Goal: Task Accomplishment & Management: Manage account settings

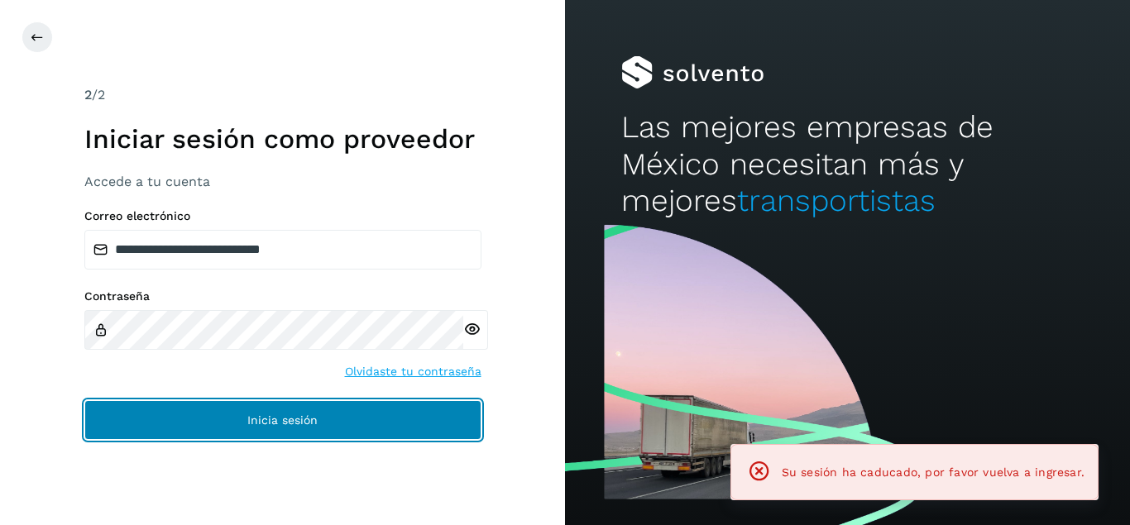
click at [386, 417] on button "Inicia sesión" at bounding box center [282, 420] width 397 height 40
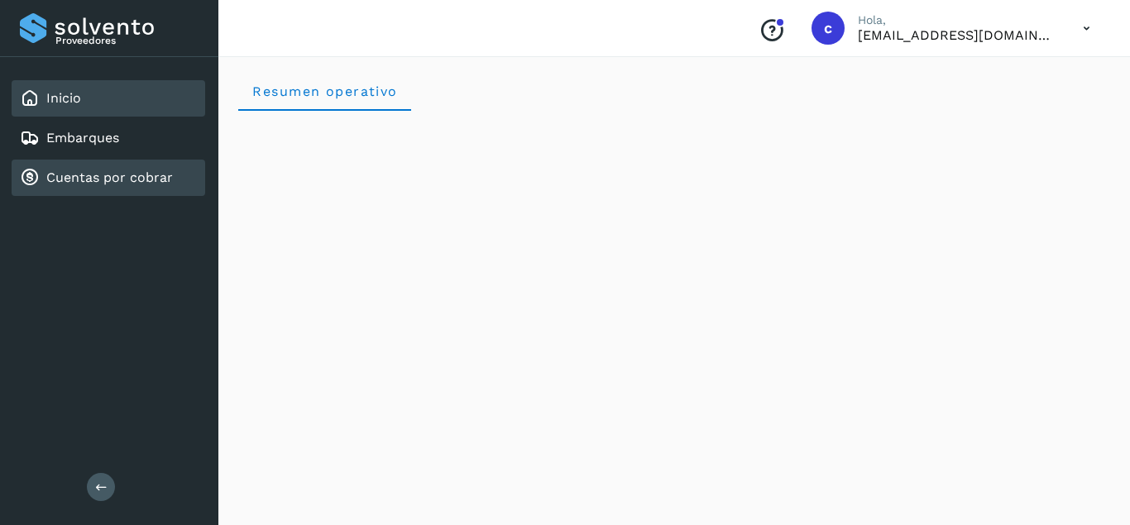
click at [138, 178] on link "Cuentas por cobrar" at bounding box center [109, 178] width 127 height 16
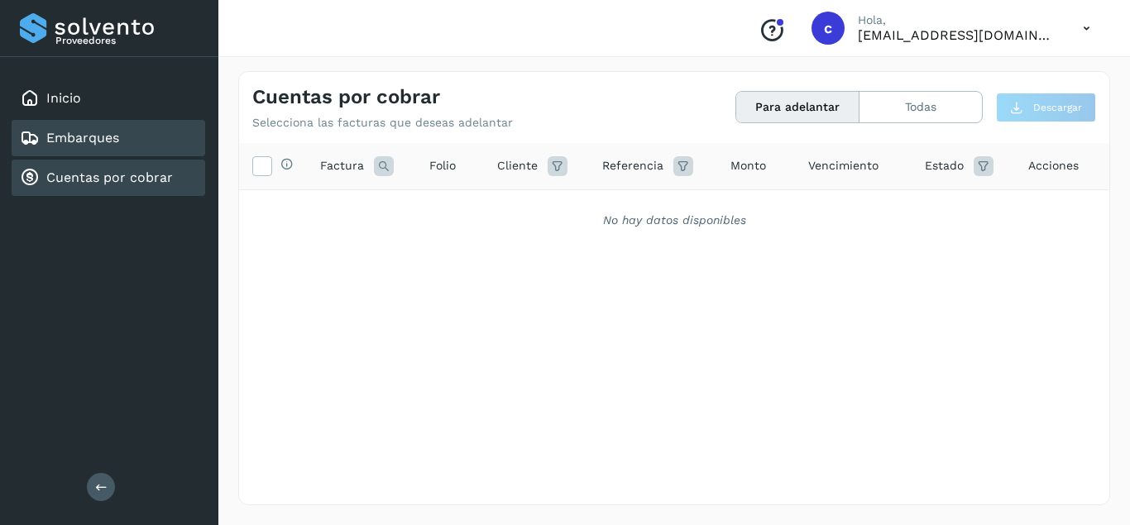
click at [127, 141] on div "Embarques" at bounding box center [109, 138] width 194 height 36
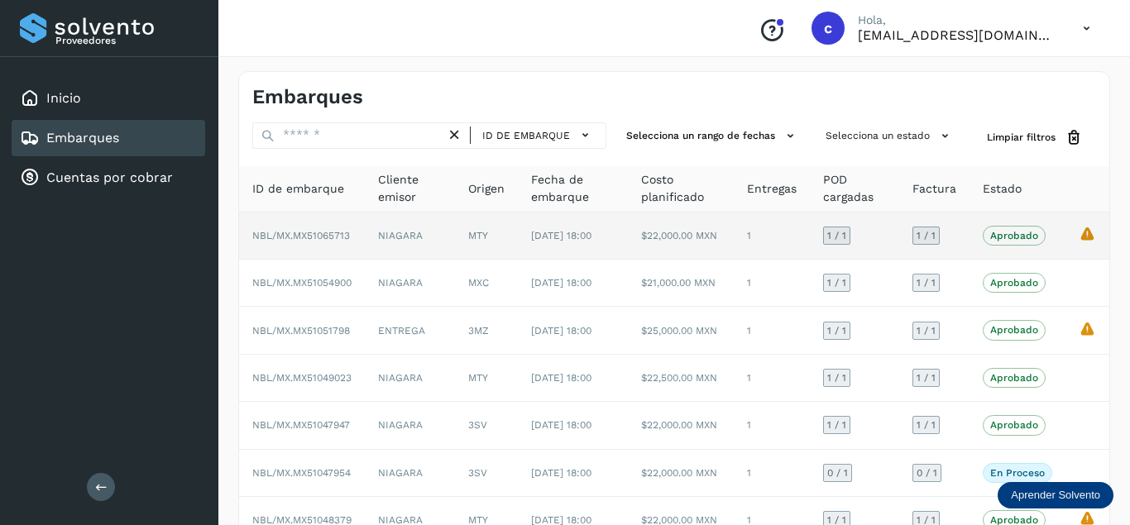
click at [295, 240] on td "NBL/MX.MX51065713" at bounding box center [302, 236] width 126 height 47
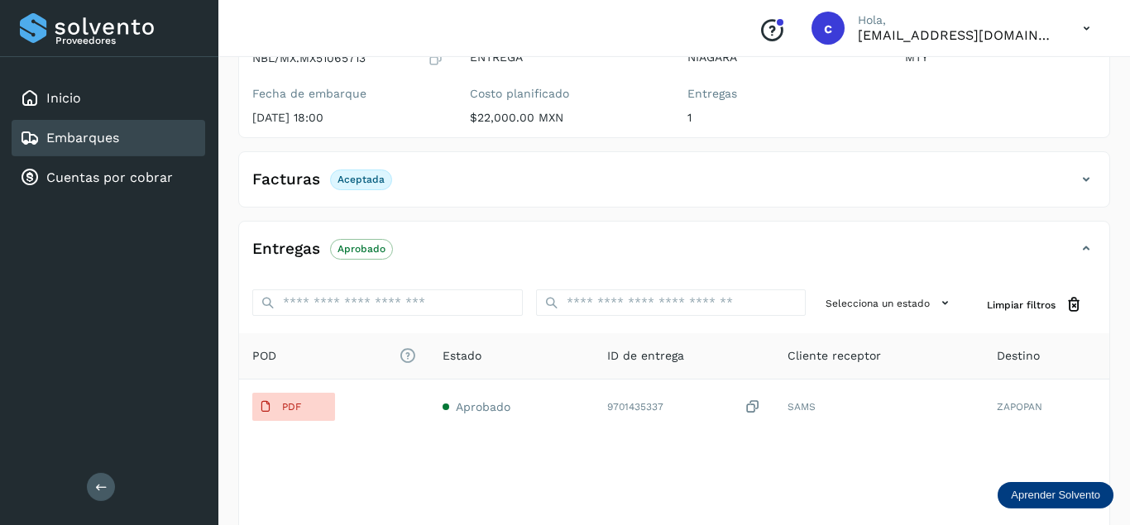
scroll to position [253, 0]
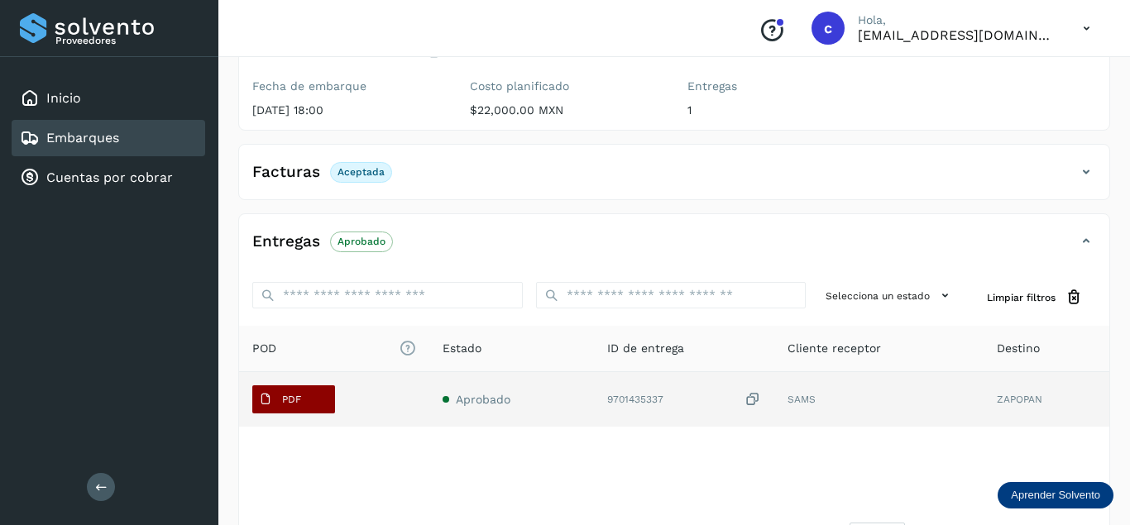
click at [326, 398] on button "PDF" at bounding box center [293, 400] width 83 height 28
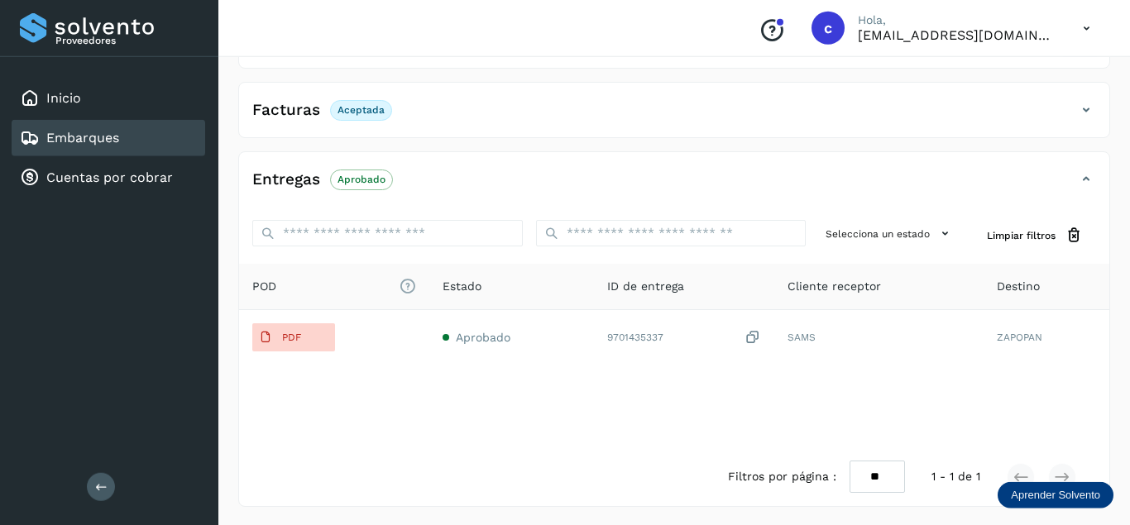
scroll to position [317, 0]
click at [1039, 233] on span "Limpiar filtros" at bounding box center [1021, 234] width 69 height 15
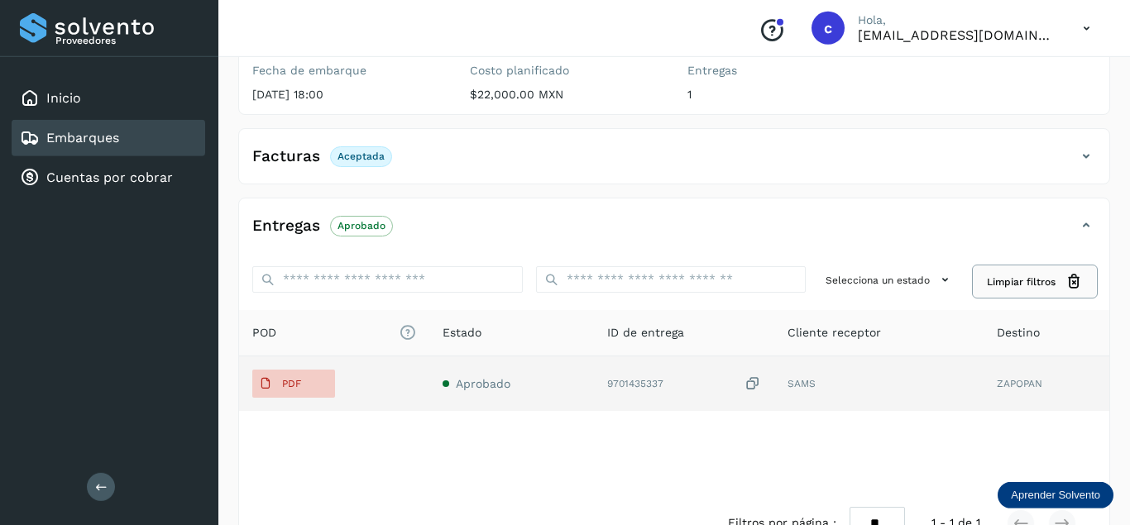
scroll to position [232, 0]
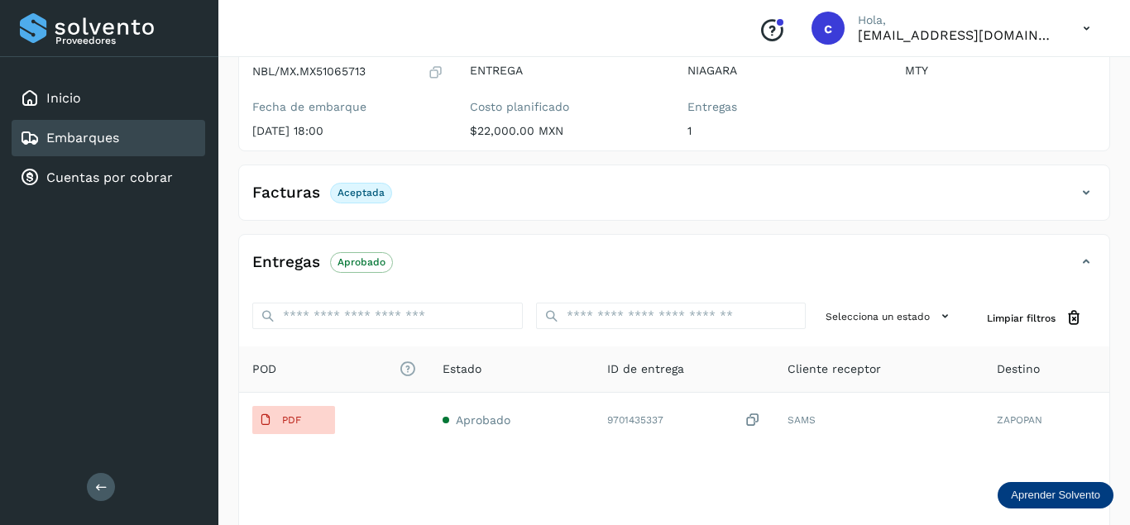
click at [1081, 256] on icon at bounding box center [1086, 262] width 20 height 20
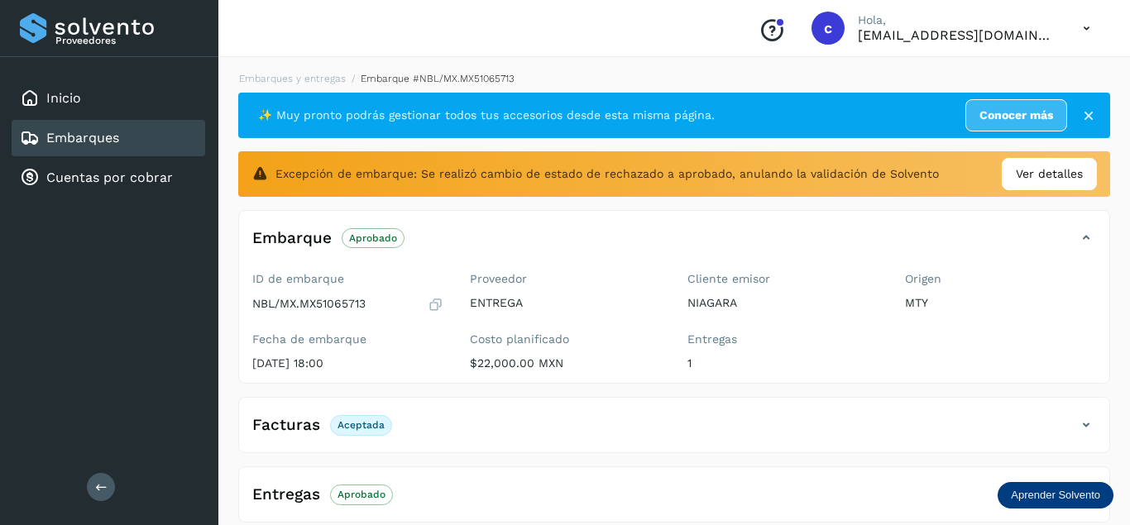
scroll to position [17, 0]
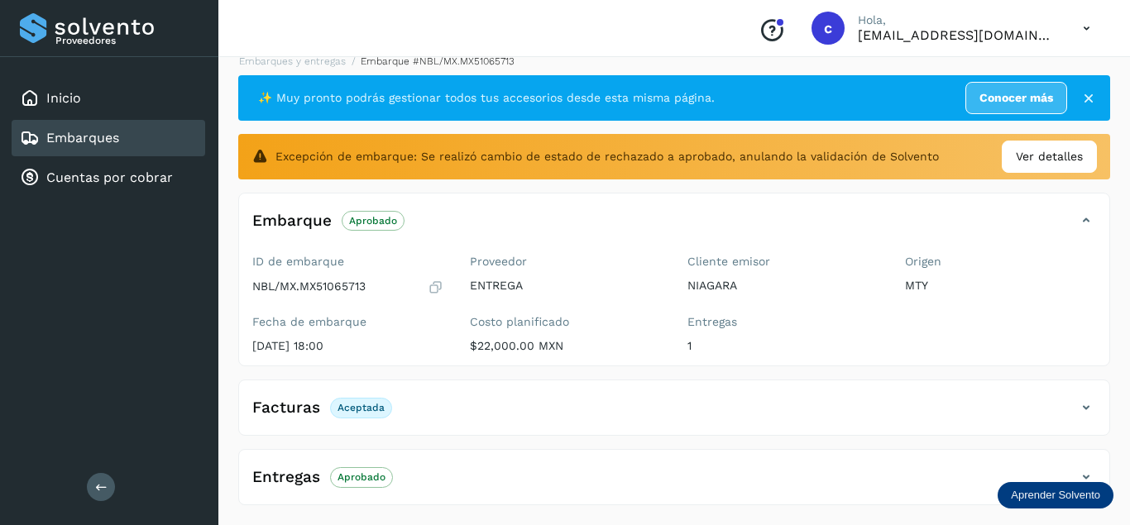
click at [352, 477] on p "Aprobado" at bounding box center [362, 478] width 48 height 12
click at [297, 477] on h4 "Entregas" at bounding box center [286, 477] width 68 height 19
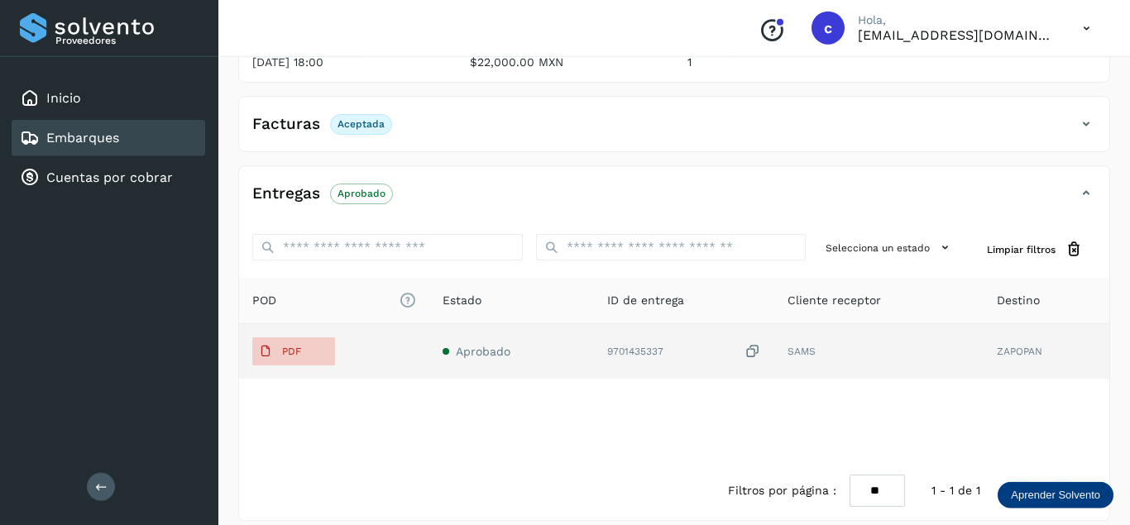
scroll to position [317, 0]
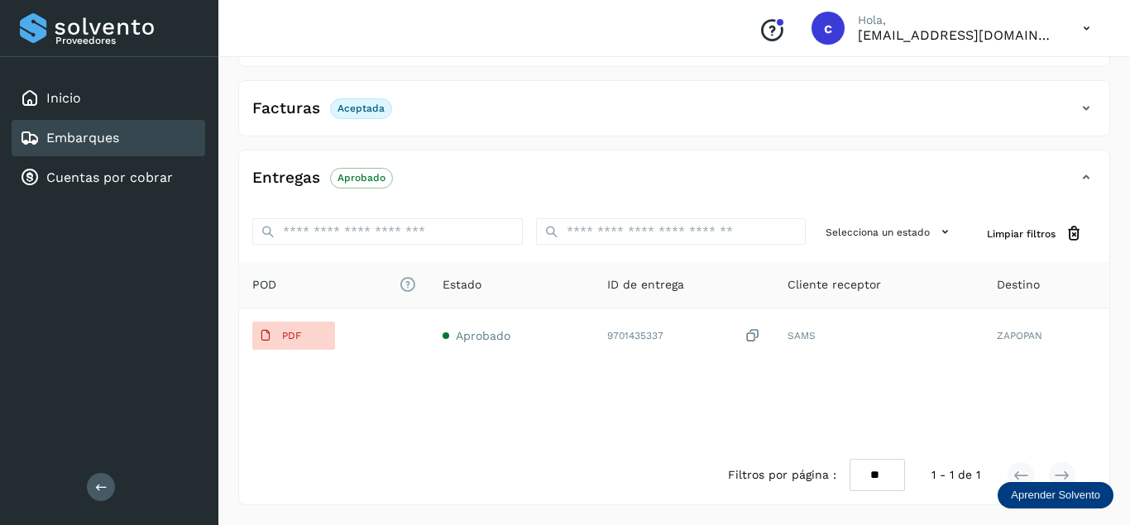
click at [1090, 177] on icon at bounding box center [1086, 178] width 20 height 20
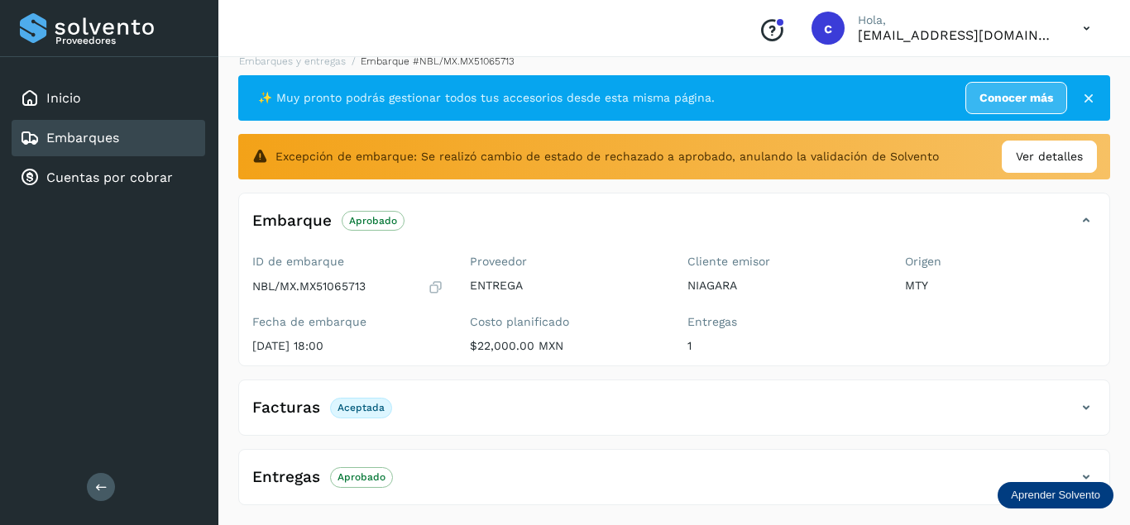
scroll to position [17, 0]
click at [1086, 479] on icon at bounding box center [1086, 477] width 20 height 20
click at [1082, 472] on icon at bounding box center [1086, 477] width 20 height 20
click at [1081, 406] on icon at bounding box center [1086, 408] width 20 height 20
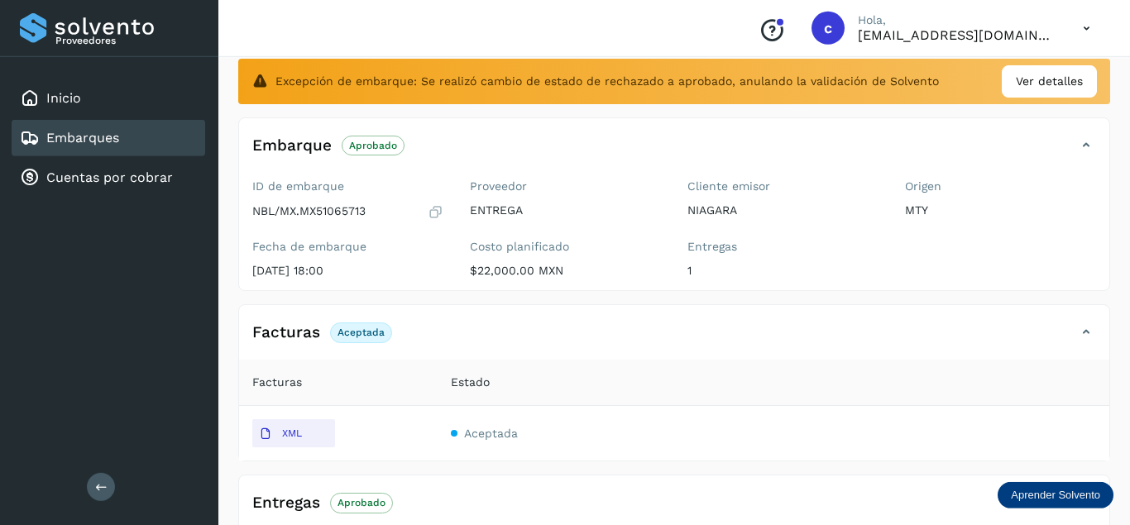
scroll to position [118, 0]
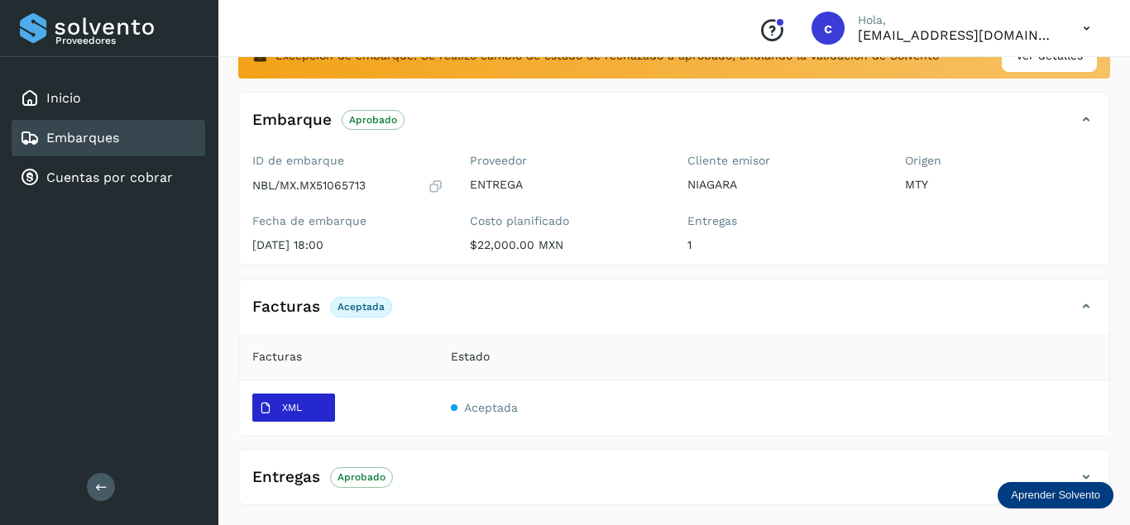
click at [313, 409] on button "XML" at bounding box center [293, 408] width 83 height 28
click at [70, 128] on div "Embarques" at bounding box center [69, 138] width 99 height 20
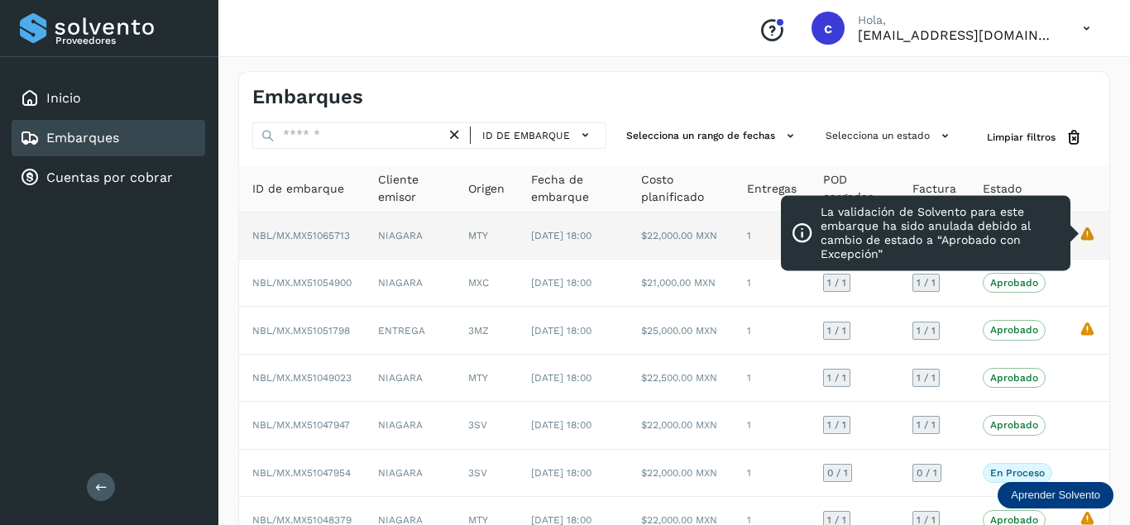
click at [1091, 241] on icon "La validación de Solvento para este embarque ha sido anulada debido al cambio d…" at bounding box center [1087, 233] width 17 height 17
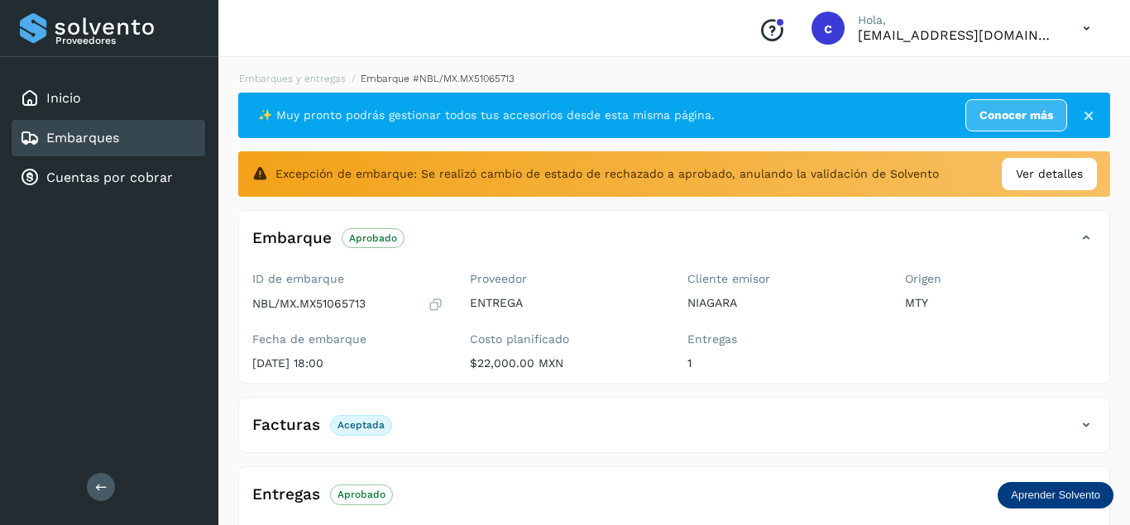
scroll to position [317, 0]
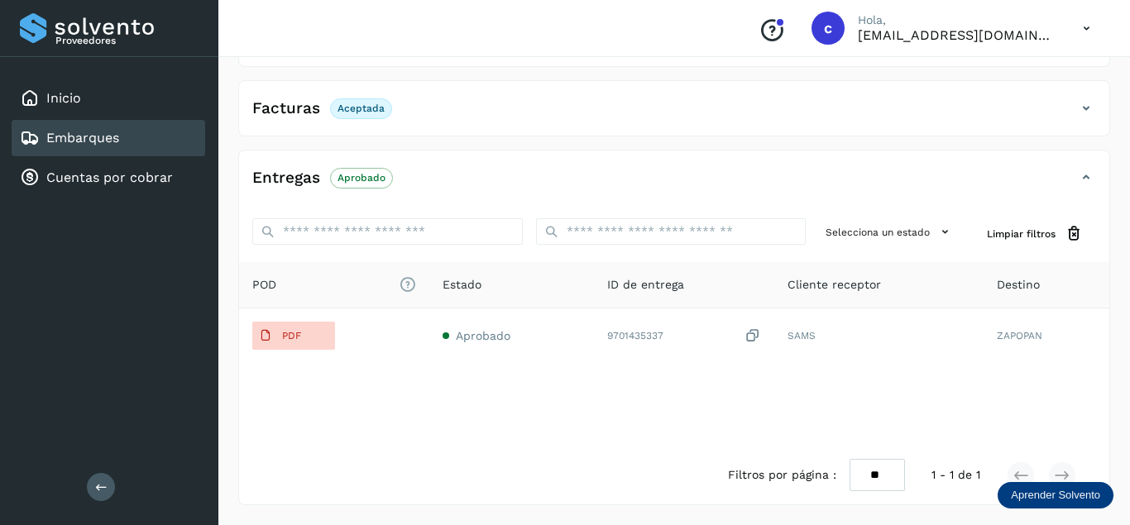
click at [645, 389] on div "POD El tamaño máximo de archivo es de 20 Mb. Estado ID de entrega Cliente recep…" at bounding box center [674, 354] width 870 height 184
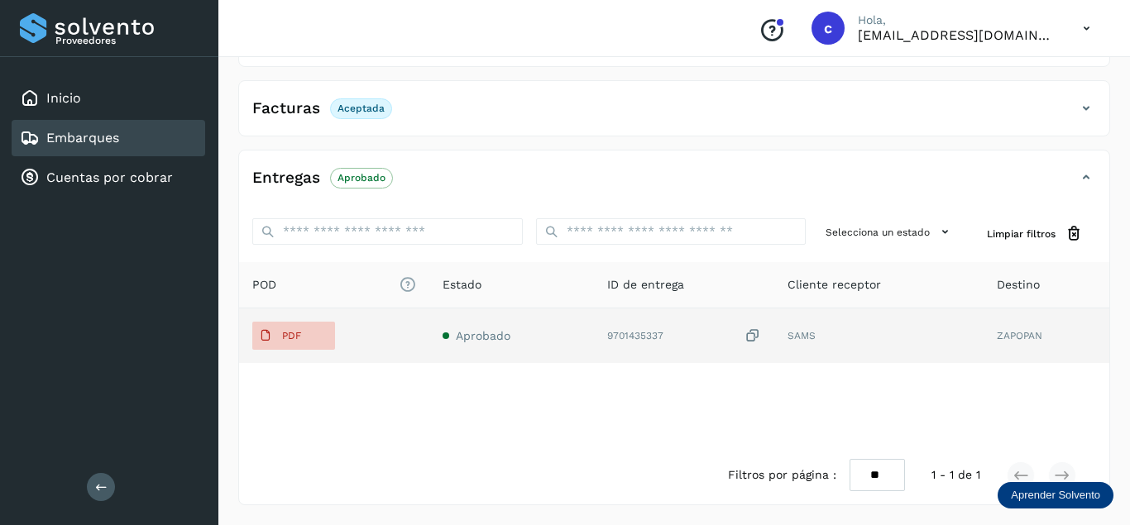
click at [773, 338] on td "9701435337" at bounding box center [684, 336] width 180 height 55
click at [314, 334] on button "PDF" at bounding box center [293, 336] width 83 height 28
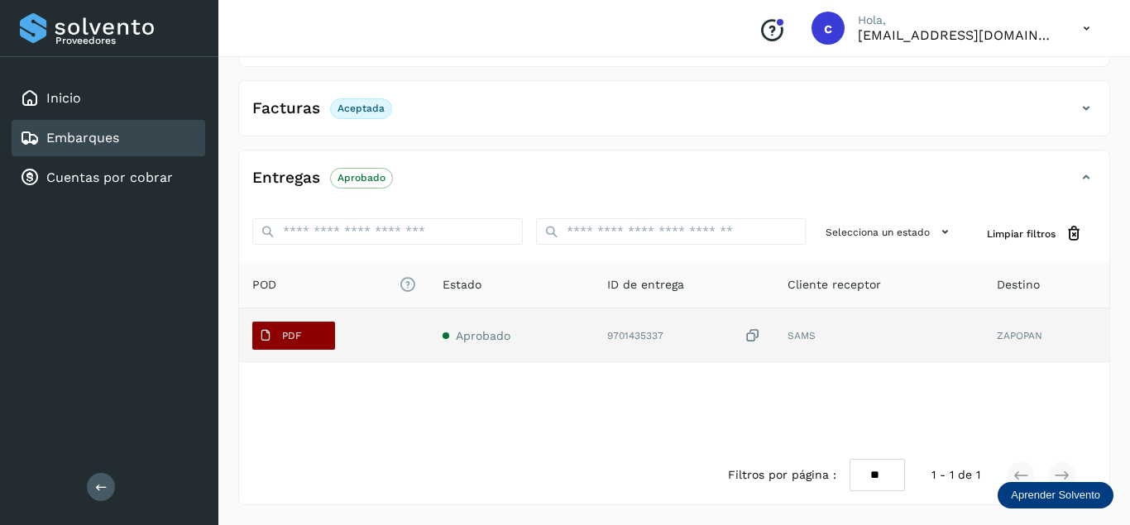
click at [314, 334] on button "PDF" at bounding box center [293, 336] width 83 height 28
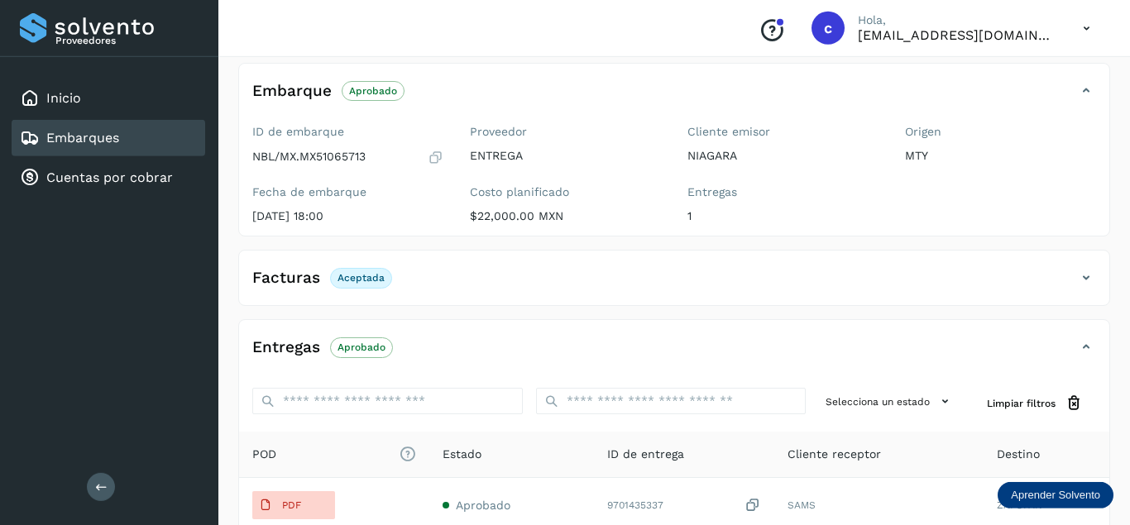
scroll to position [148, 0]
click at [352, 275] on p "Aceptada" at bounding box center [361, 277] width 47 height 12
click at [1086, 272] on icon at bounding box center [1086, 277] width 20 height 20
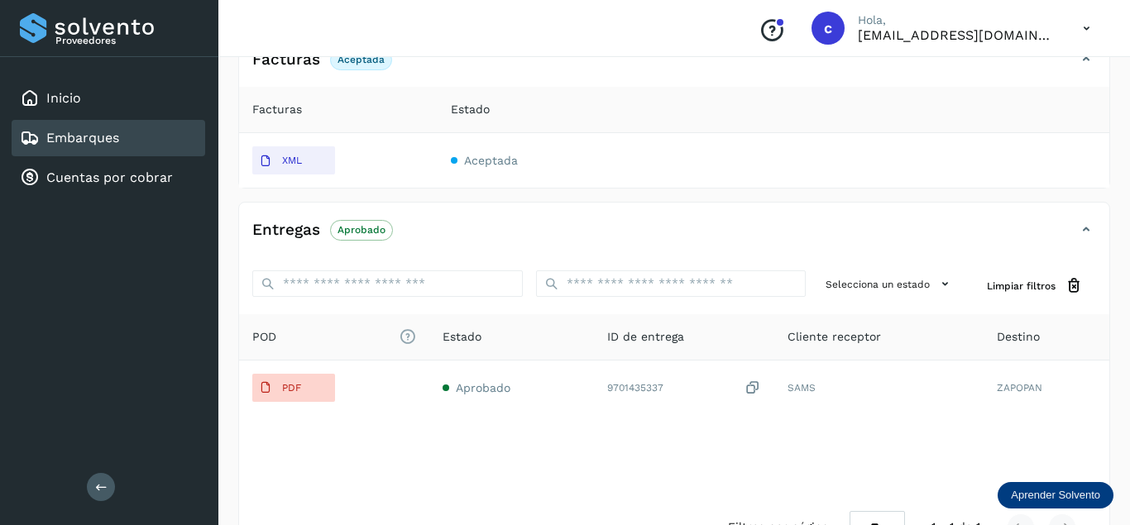
scroll to position [418, 0]
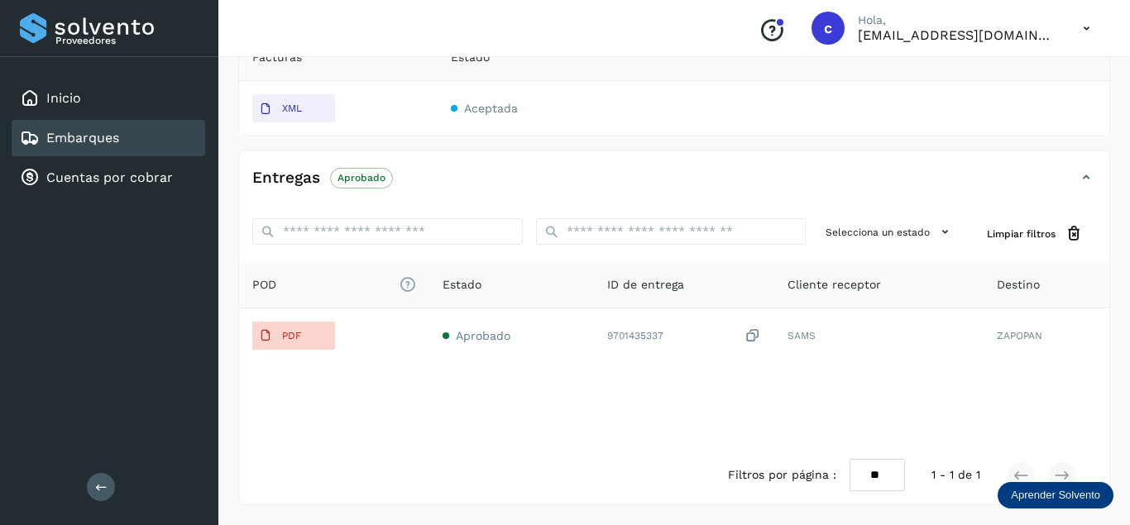
click at [108, 130] on div "Embarques" at bounding box center [69, 138] width 99 height 20
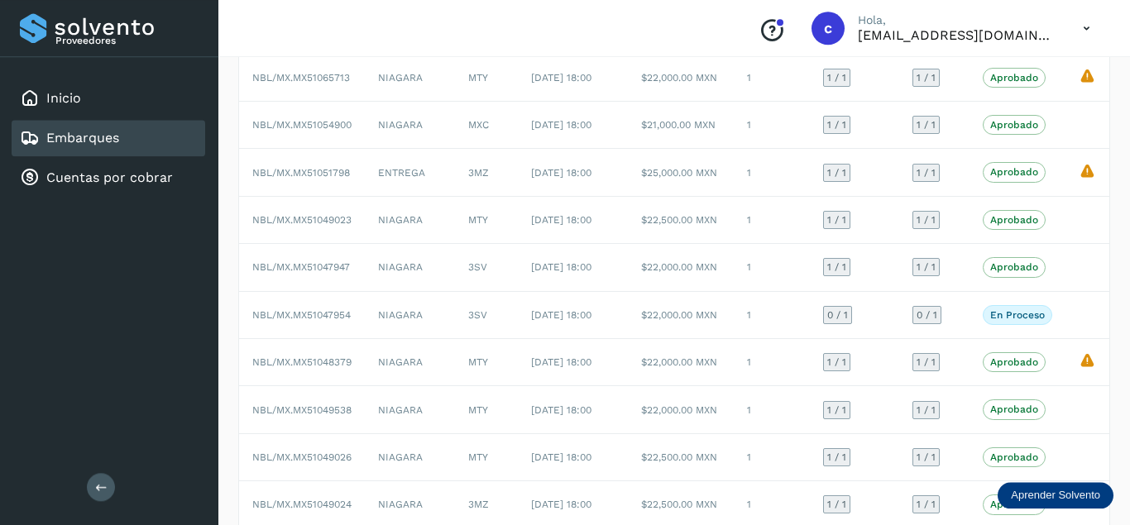
scroll to position [253, 0]
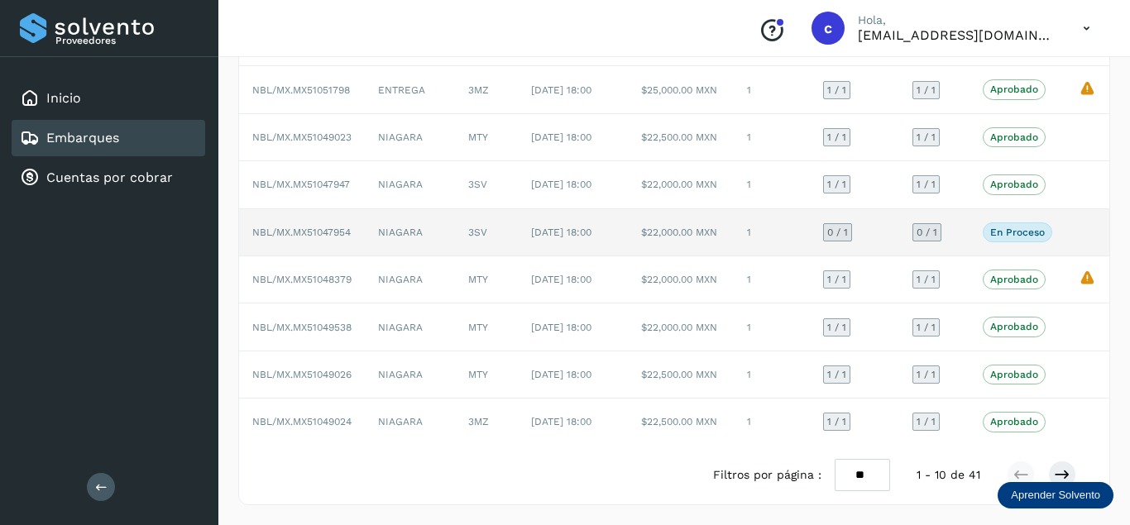
drag, startPoint x: 805, startPoint y: 223, endPoint x: 722, endPoint y: 264, distance: 92.5
click at [755, 250] on tbody "NBL/MX.MX51065713 NIAGARA MTY 18/jul/2025 18:00 $22,000.00 MXN 1 1 / 1 1 / 1 Ap…" at bounding box center [674, 209] width 870 height 474
click at [997, 238] on p "En proceso" at bounding box center [1017, 233] width 55 height 12
click at [319, 238] on span "NBL/MX.MX51047954" at bounding box center [301, 233] width 98 height 12
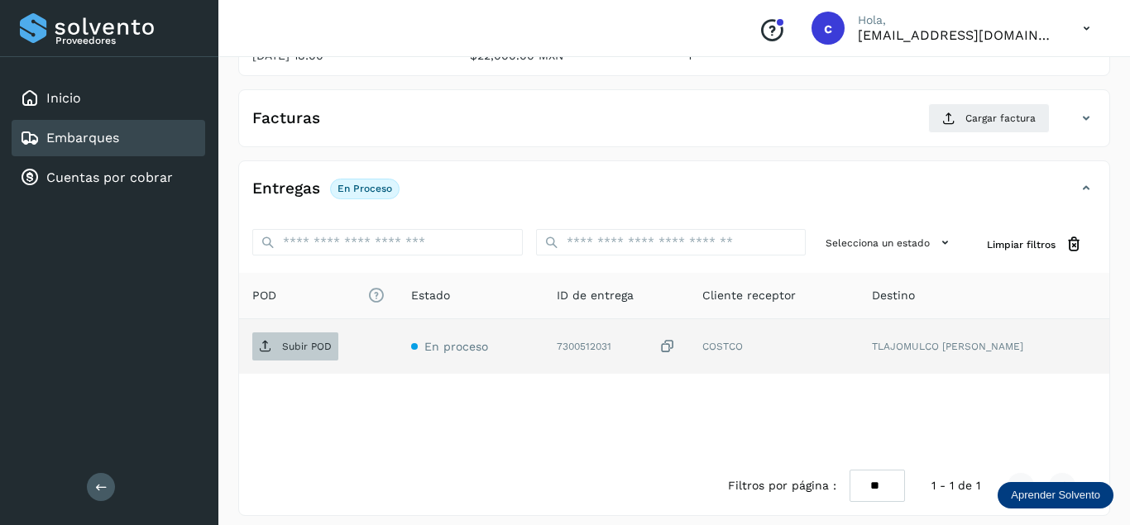
click at [324, 341] on p "Subir POD" at bounding box center [307, 347] width 50 height 12
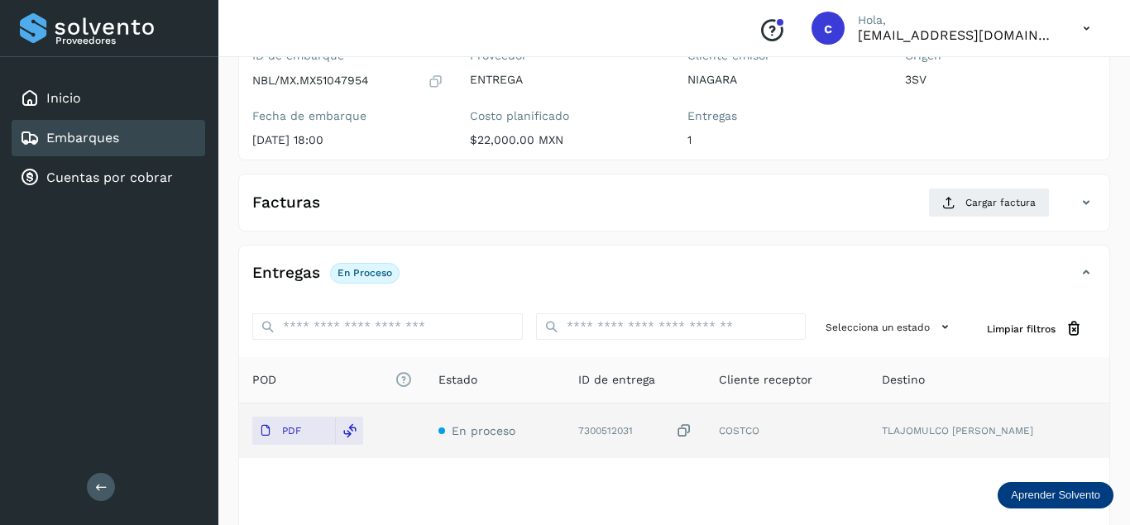
scroll to position [80, 0]
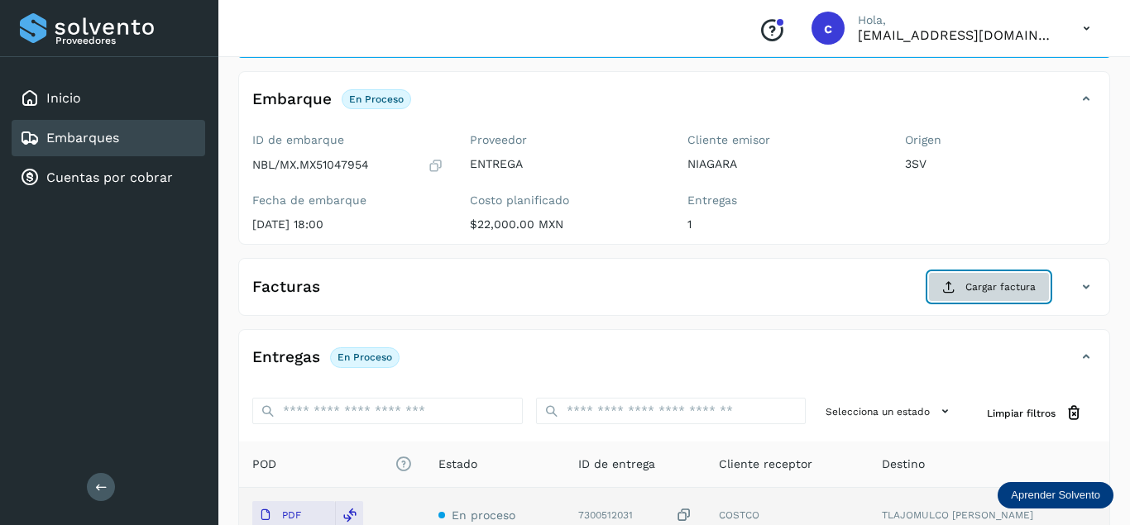
click at [985, 280] on button "Cargar factura" at bounding box center [989, 287] width 122 height 30
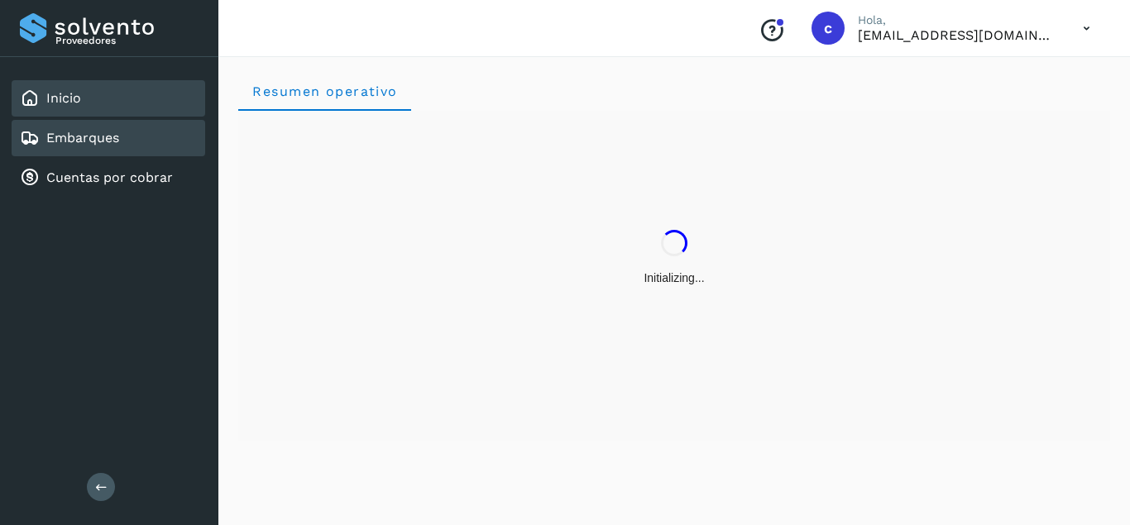
click at [107, 141] on link "Embarques" at bounding box center [82, 138] width 73 height 16
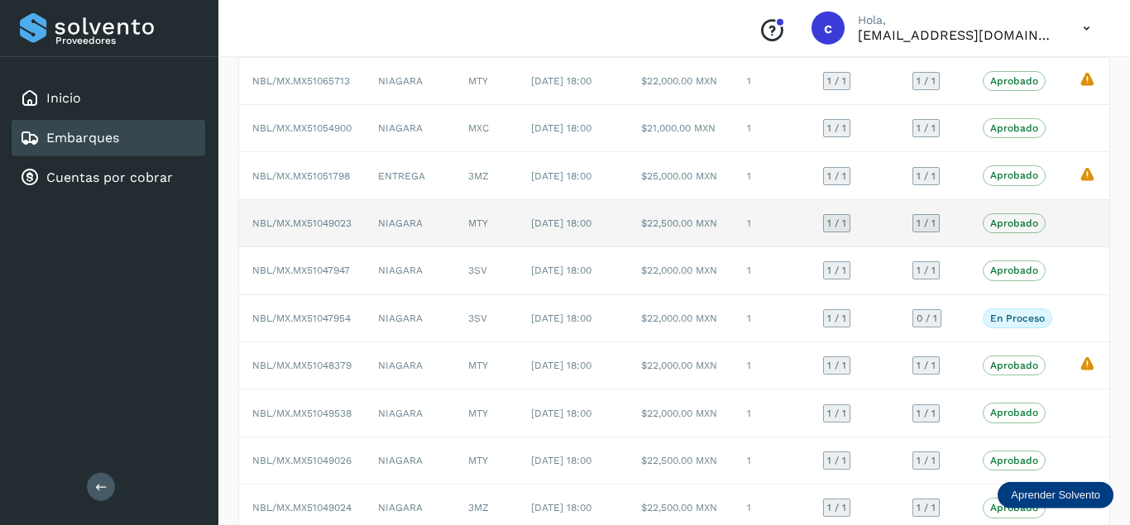
scroll to position [253, 0]
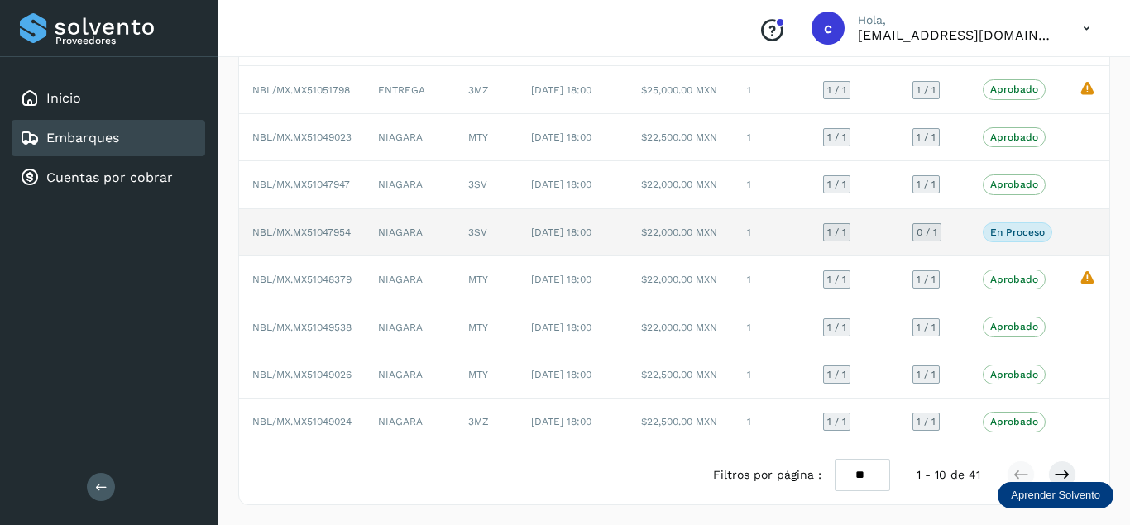
click at [295, 238] on span "NBL/MX.MX51047954" at bounding box center [301, 233] width 98 height 12
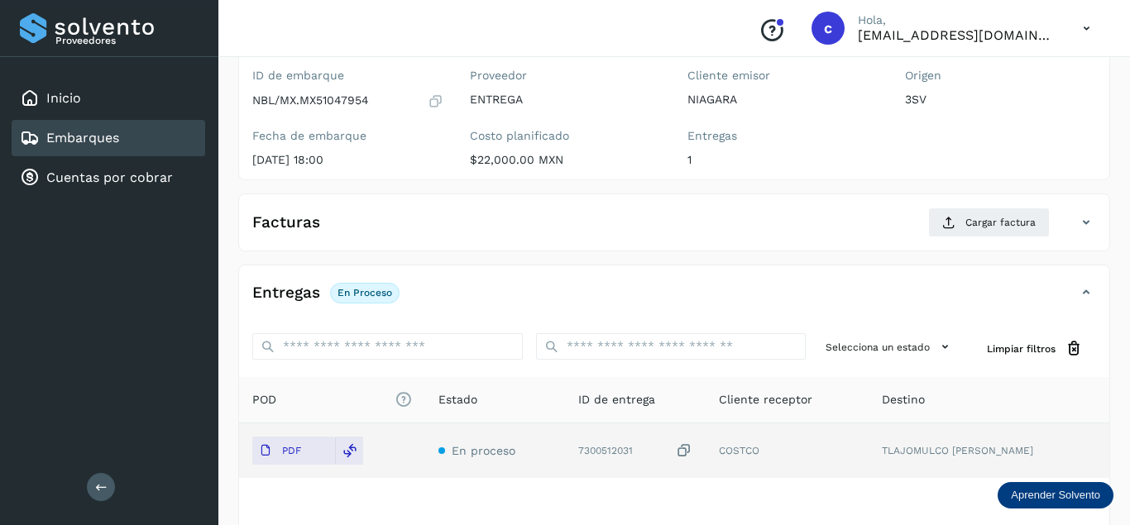
scroll to position [80, 0]
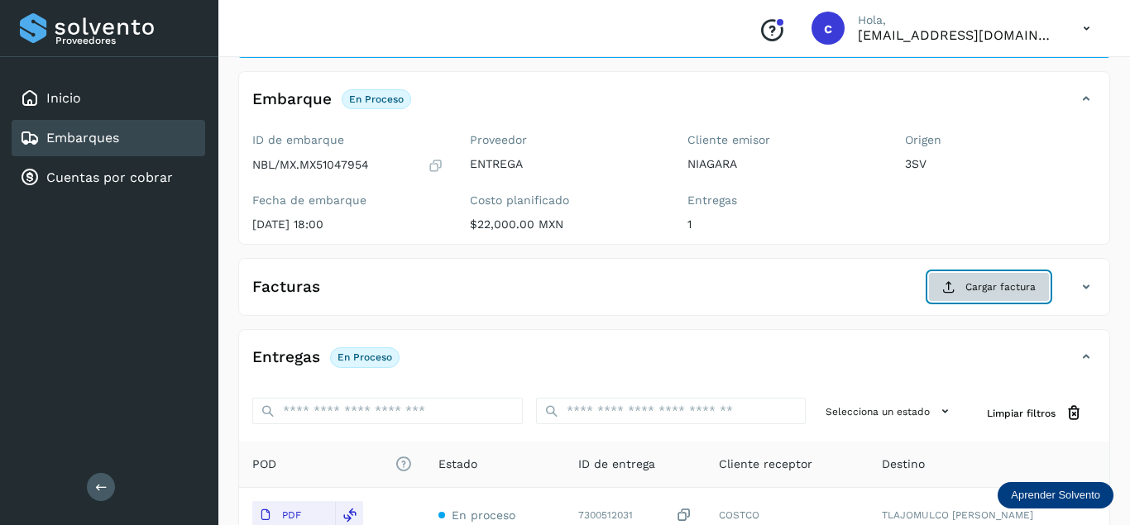
click at [956, 288] on icon at bounding box center [948, 286] width 13 height 13
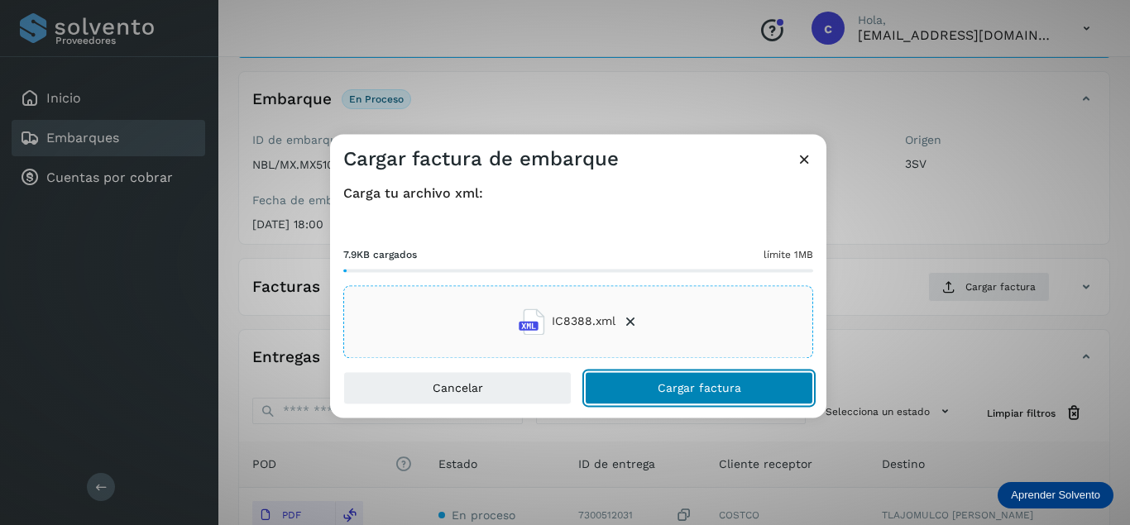
click at [727, 394] on span "Cargar factura" at bounding box center [700, 388] width 84 height 12
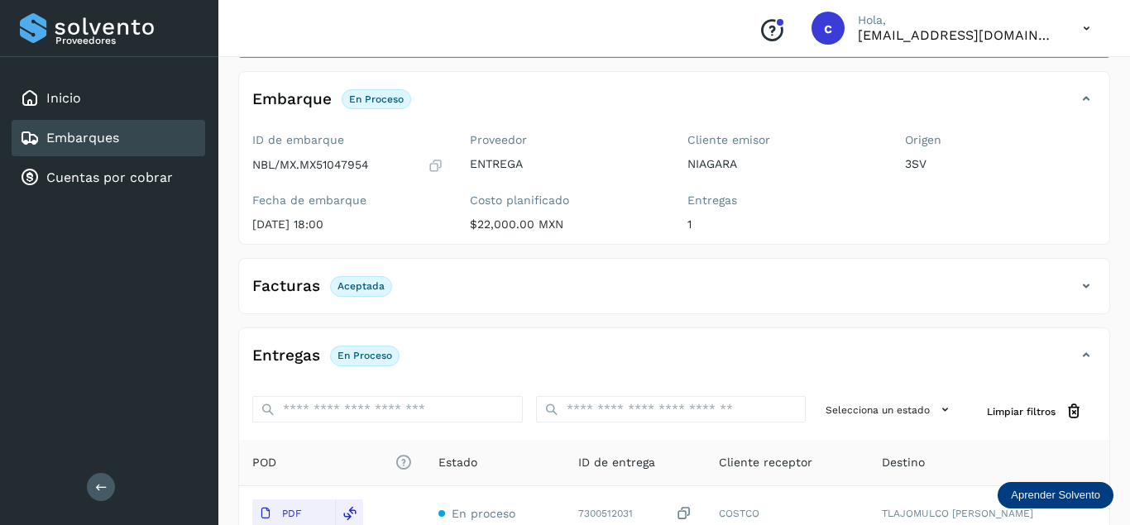
click at [130, 138] on div "Embarques" at bounding box center [109, 138] width 194 height 36
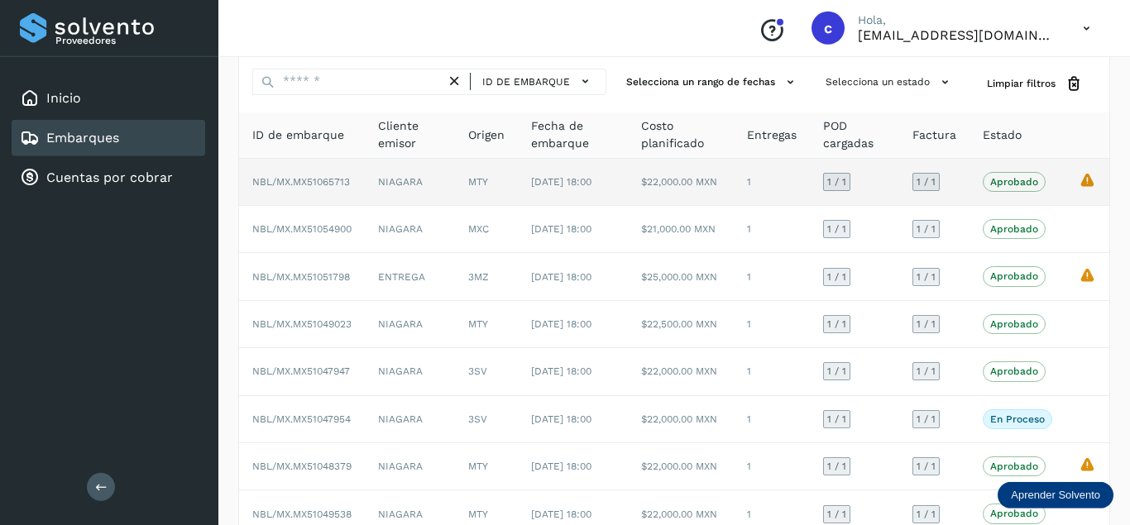
scroll to position [84, 0]
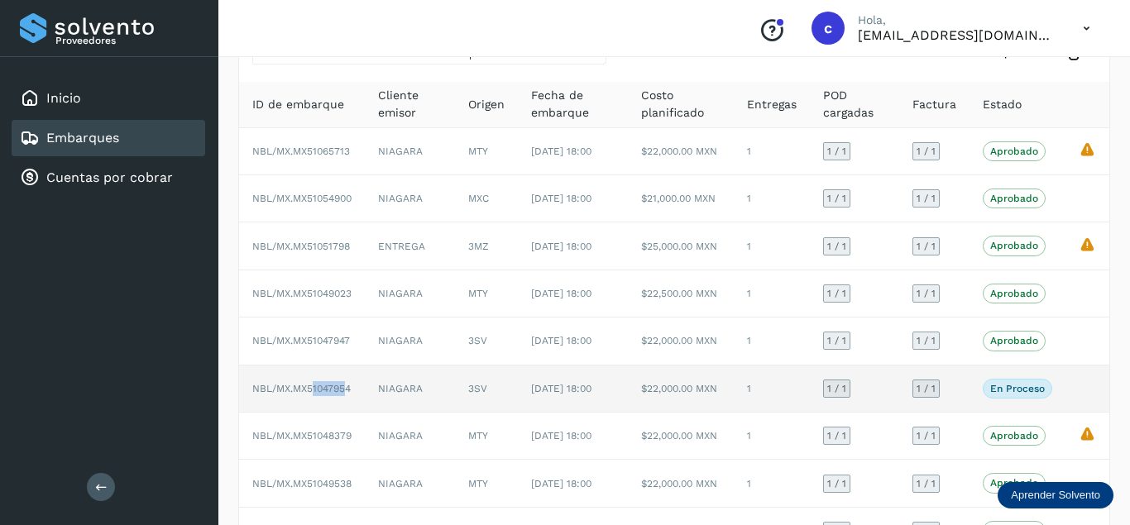
drag, startPoint x: 288, startPoint y: 452, endPoint x: 324, endPoint y: 453, distance: 36.4
click at [324, 395] on span "NBL/MX.MX51047954" at bounding box center [301, 389] width 98 height 12
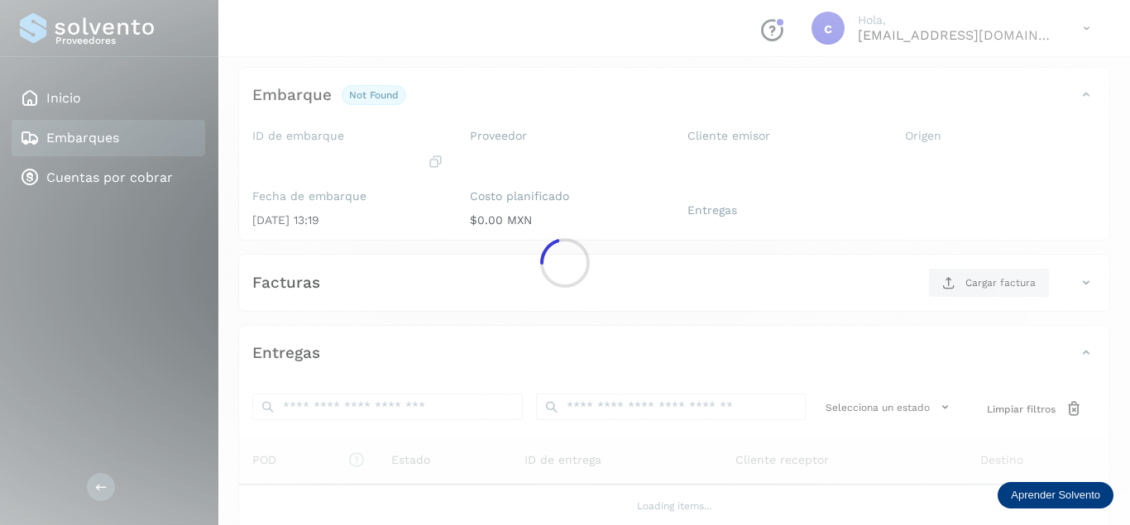
click at [307, 463] on div at bounding box center [565, 262] width 1130 height 525
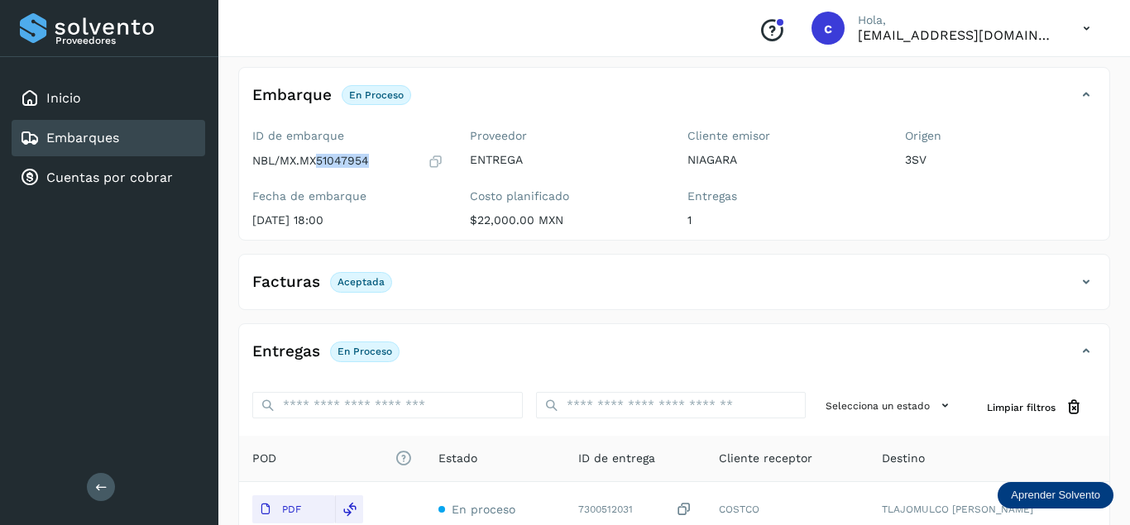
drag, startPoint x: 318, startPoint y: 165, endPoint x: 371, endPoint y: 165, distance: 53.8
click at [371, 165] on div "NBL/MX.MX51047954" at bounding box center [347, 161] width 191 height 17
copy p "51047954"
click at [125, 144] on div "Embarques" at bounding box center [109, 138] width 194 height 36
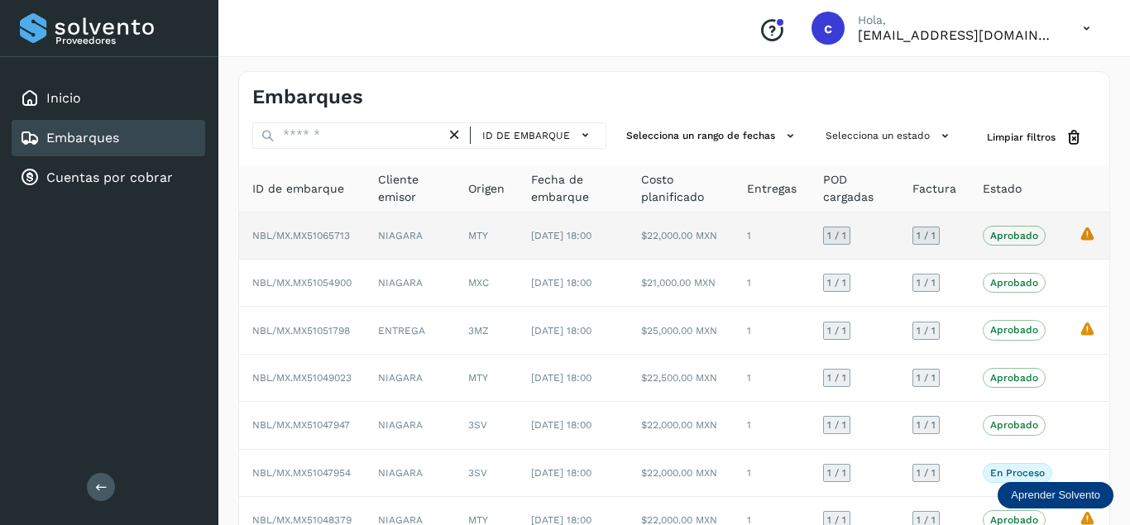
click at [312, 242] on span "NBL/MX.MX51065713" at bounding box center [301, 236] width 98 height 12
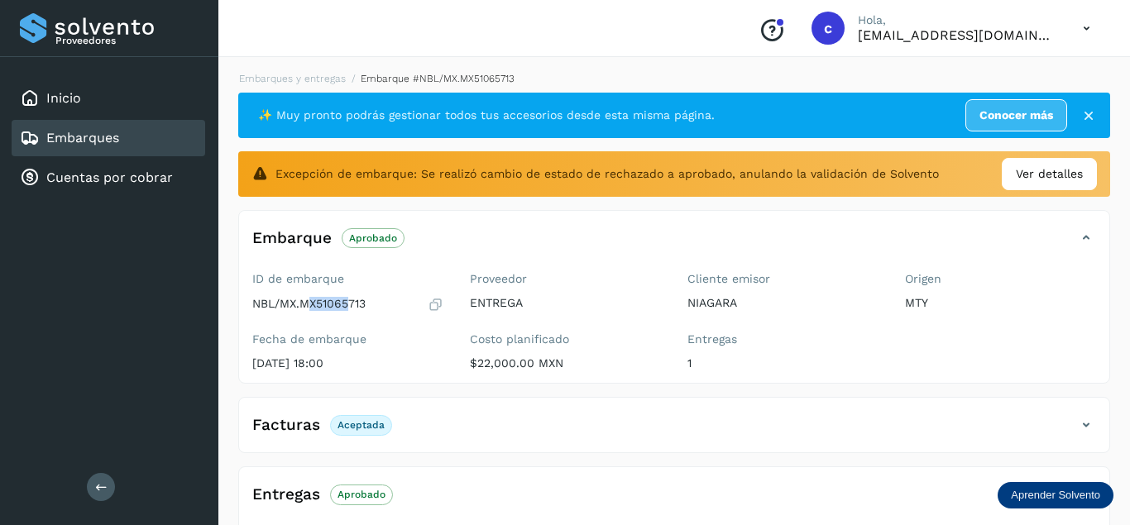
drag, startPoint x: 305, startPoint y: 307, endPoint x: 352, endPoint y: 304, distance: 47.2
click at [352, 304] on p "NBL/MX.MX51065713" at bounding box center [308, 304] width 113 height 14
click at [398, 286] on div "ID de embarque NBL/MX.MX51065713" at bounding box center [347, 292] width 191 height 41
drag, startPoint x: 302, startPoint y: 303, endPoint x: 366, endPoint y: 303, distance: 63.7
click at [366, 303] on p "NBL/MX.MX51065713" at bounding box center [308, 304] width 113 height 14
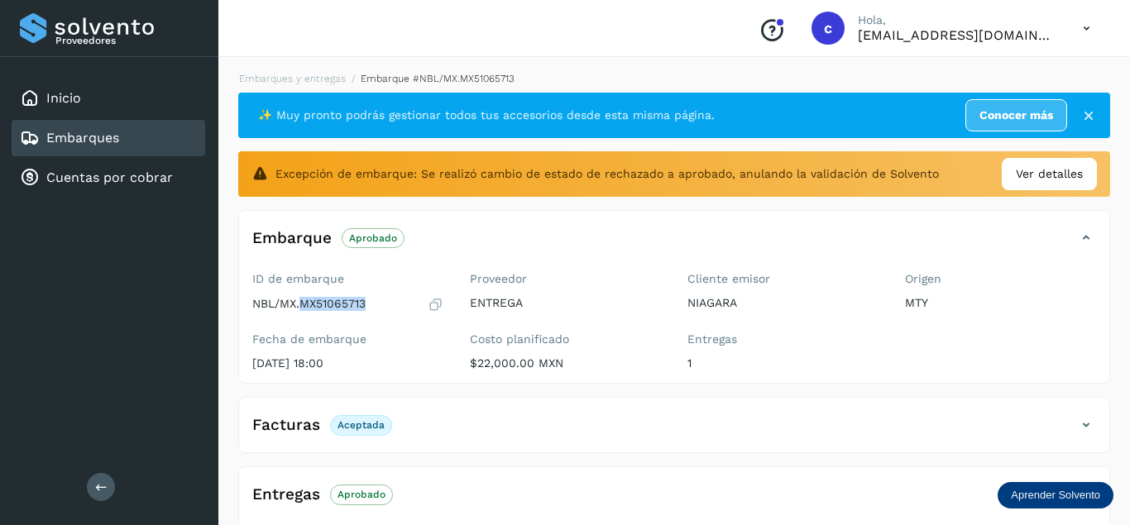
copy p "MX51065713"
click at [126, 133] on div "Embarques" at bounding box center [109, 138] width 194 height 36
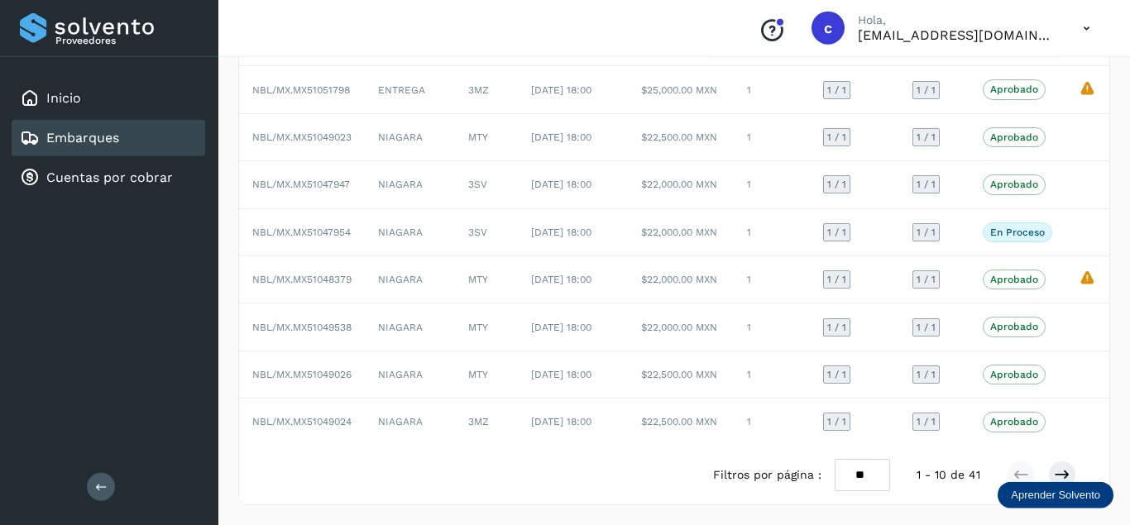
scroll to position [337, 0]
click at [70, 105] on link "Inicio" at bounding box center [63, 98] width 35 height 16
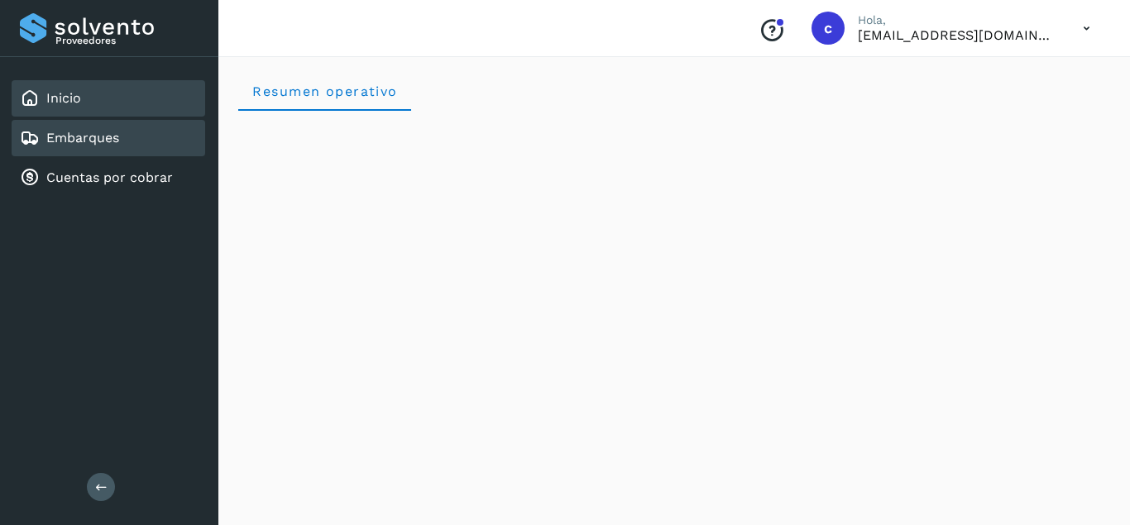
click at [55, 137] on link "Embarques" at bounding box center [82, 138] width 73 height 16
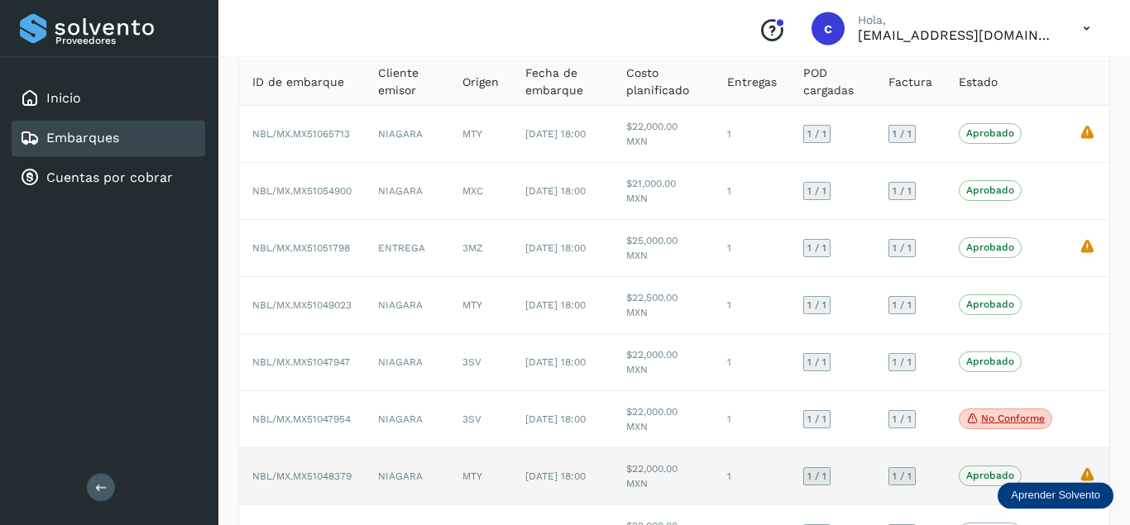
scroll to position [169, 0]
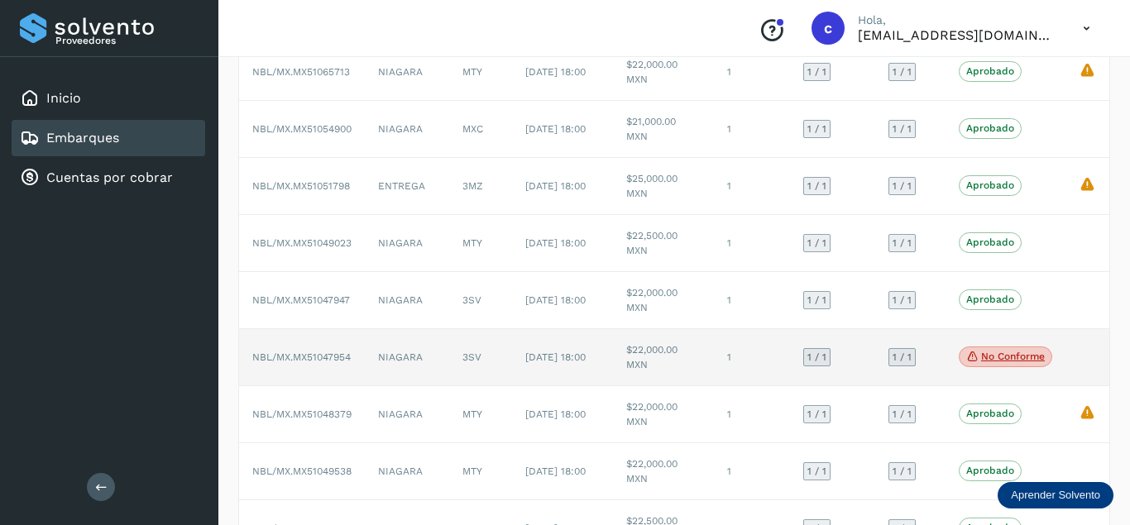
click at [1024, 357] on p "No conforme" at bounding box center [1013, 357] width 64 height 12
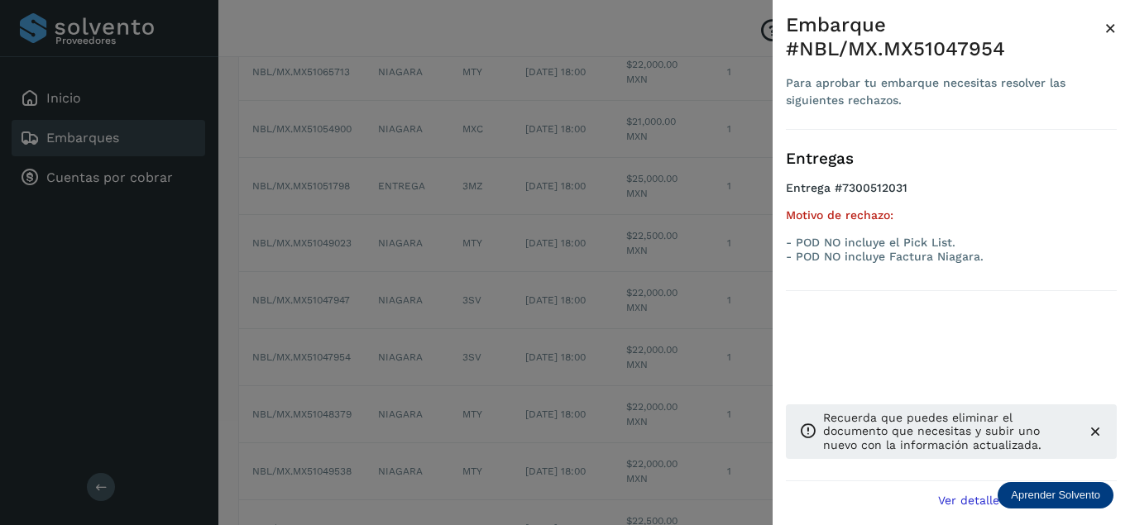
click at [1101, 434] on icon at bounding box center [1095, 432] width 17 height 17
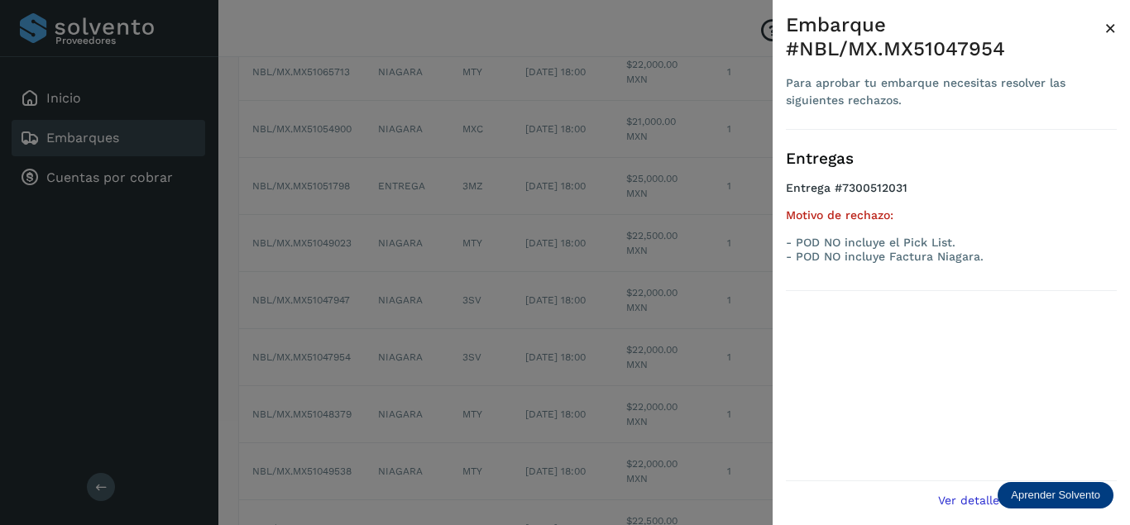
click at [1109, 20] on span "×" at bounding box center [1111, 28] width 12 height 23
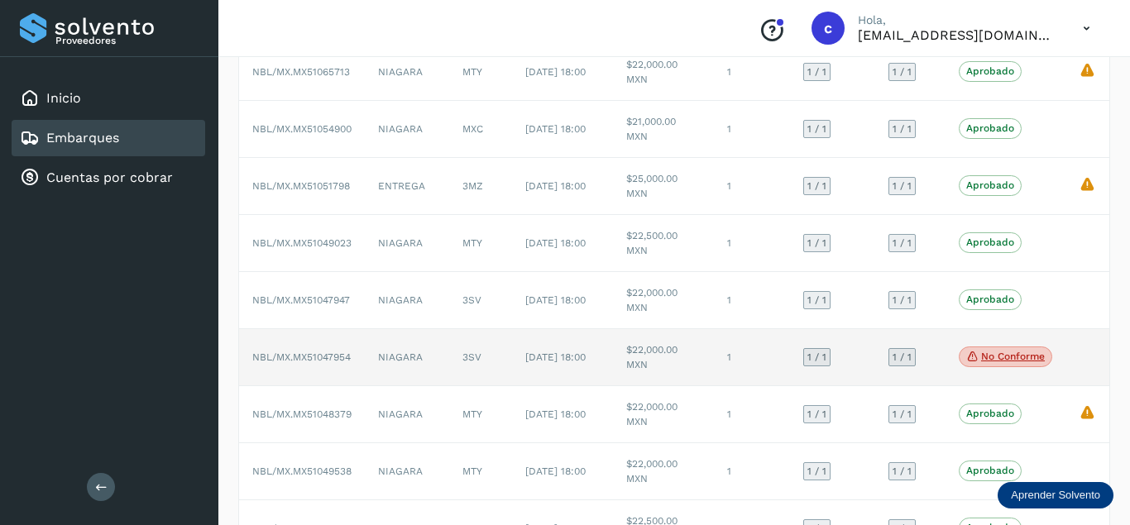
click at [1023, 360] on p "No conforme" at bounding box center [1013, 357] width 64 height 12
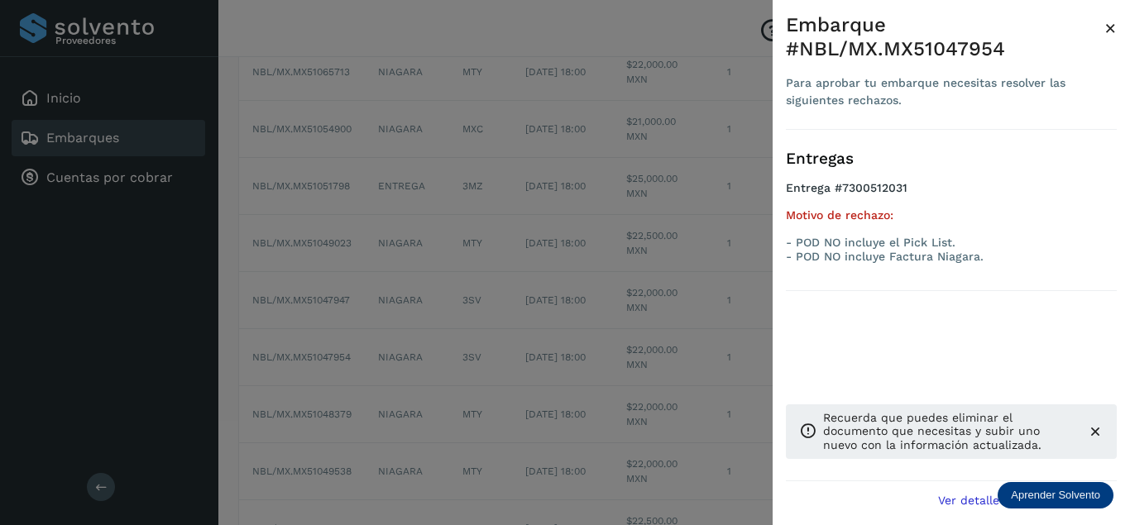
click at [1099, 431] on icon at bounding box center [1095, 432] width 17 height 17
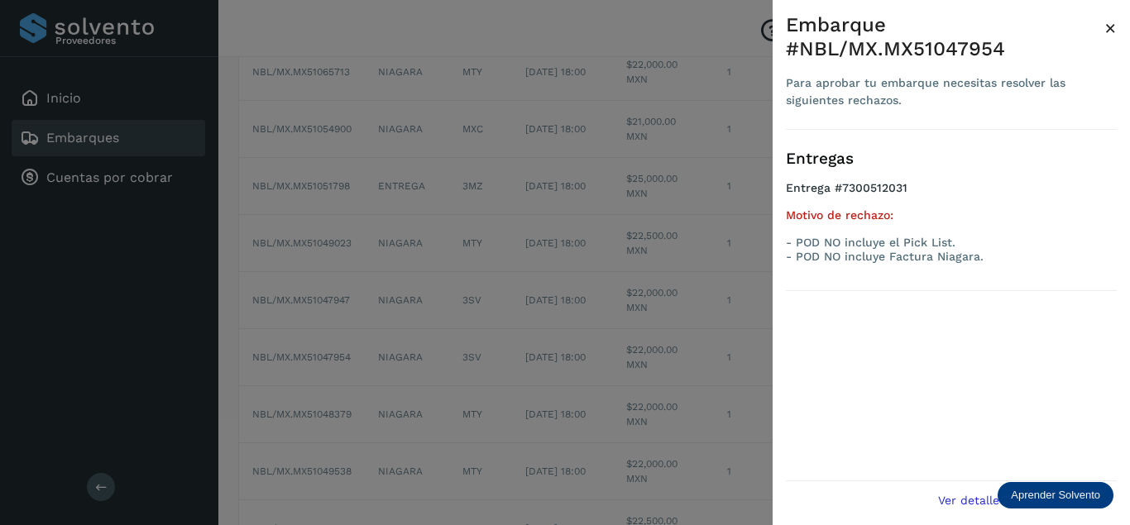
click at [1113, 33] on span "×" at bounding box center [1111, 28] width 12 height 23
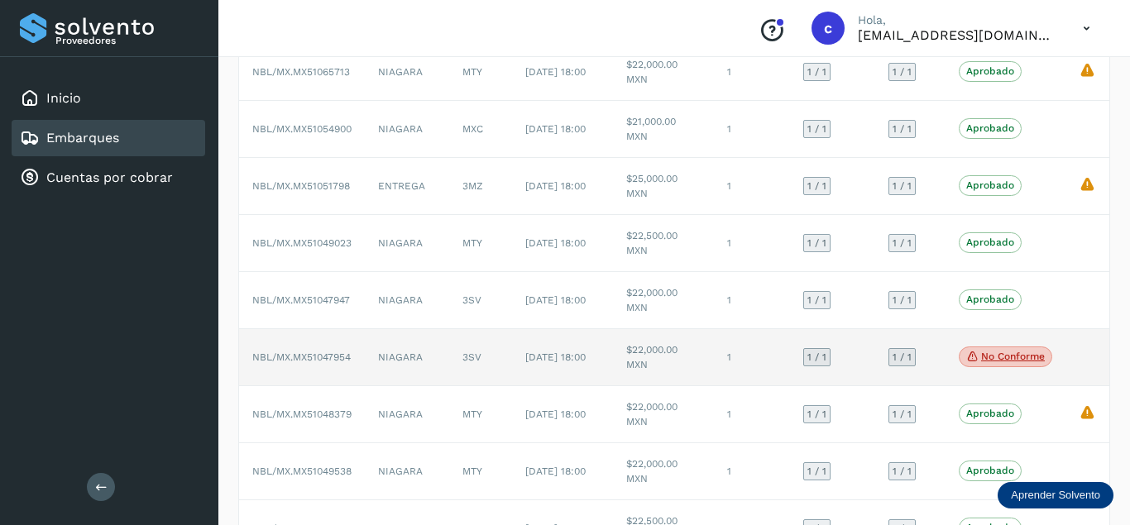
click at [1021, 359] on p "No conforme" at bounding box center [1013, 357] width 64 height 12
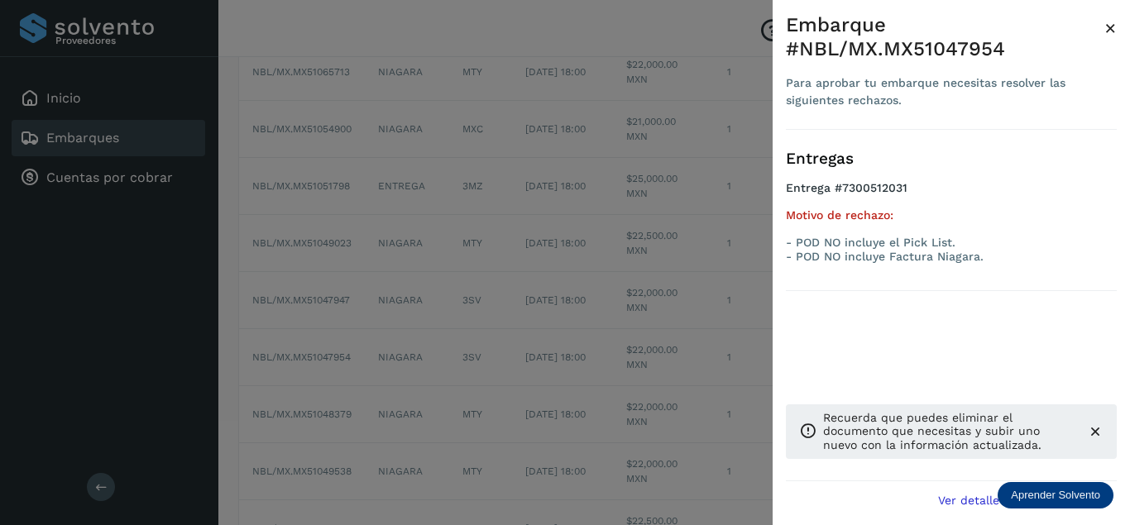
click at [1111, 27] on span "×" at bounding box center [1111, 28] width 12 height 23
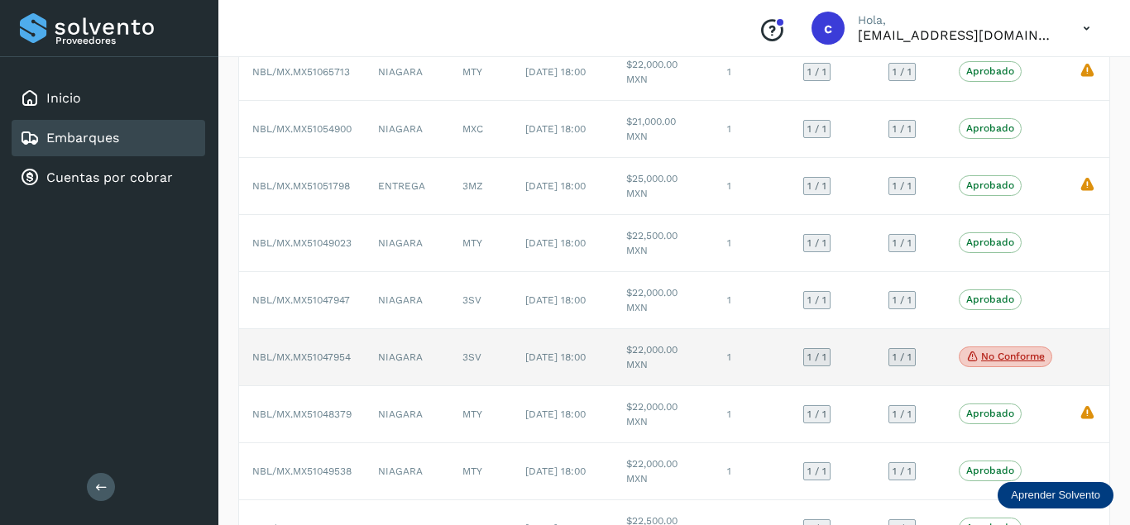
click at [284, 360] on span "NBL/MX.MX51047954" at bounding box center [301, 358] width 98 height 12
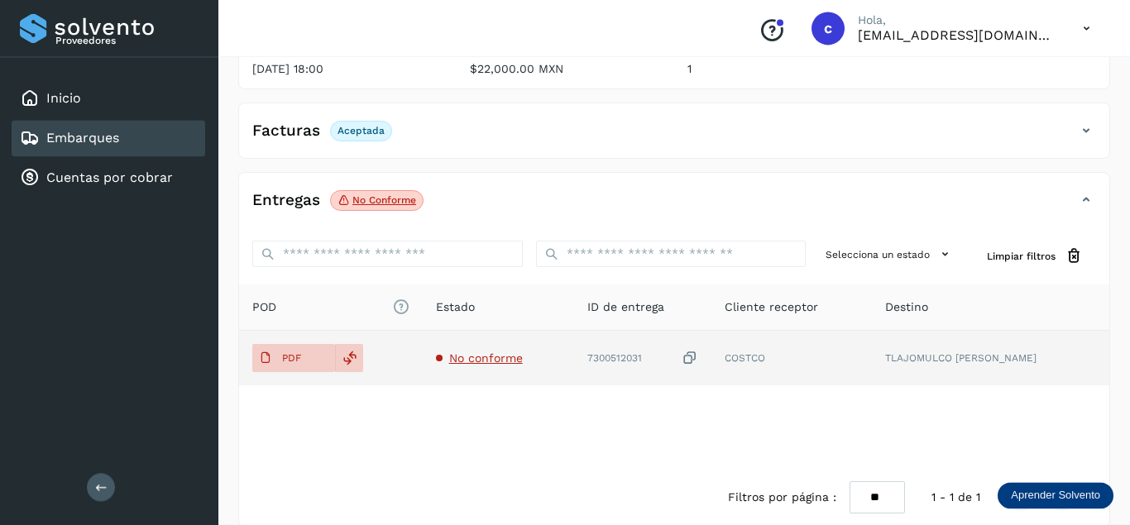
scroll to position [258, 0]
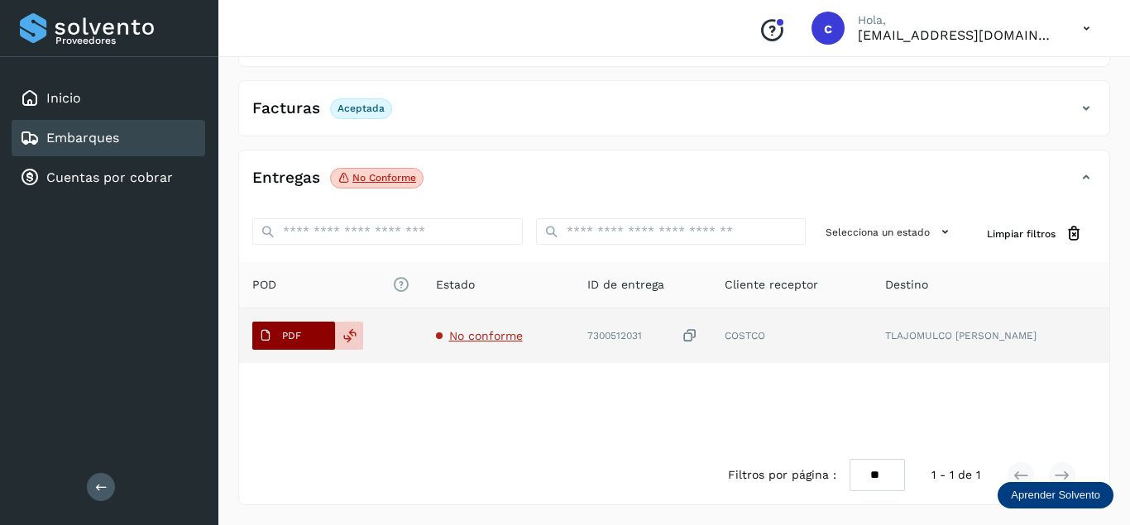
click at [271, 333] on icon at bounding box center [265, 335] width 13 height 13
click at [318, 338] on button "PDF" at bounding box center [293, 336] width 83 height 28
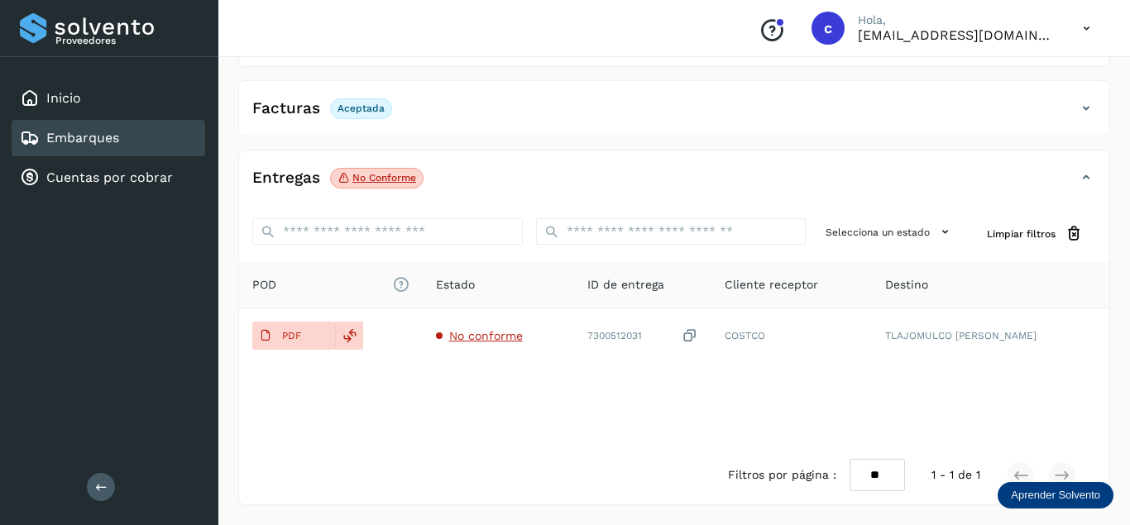
click at [114, 135] on link "Embarques" at bounding box center [82, 138] width 73 height 16
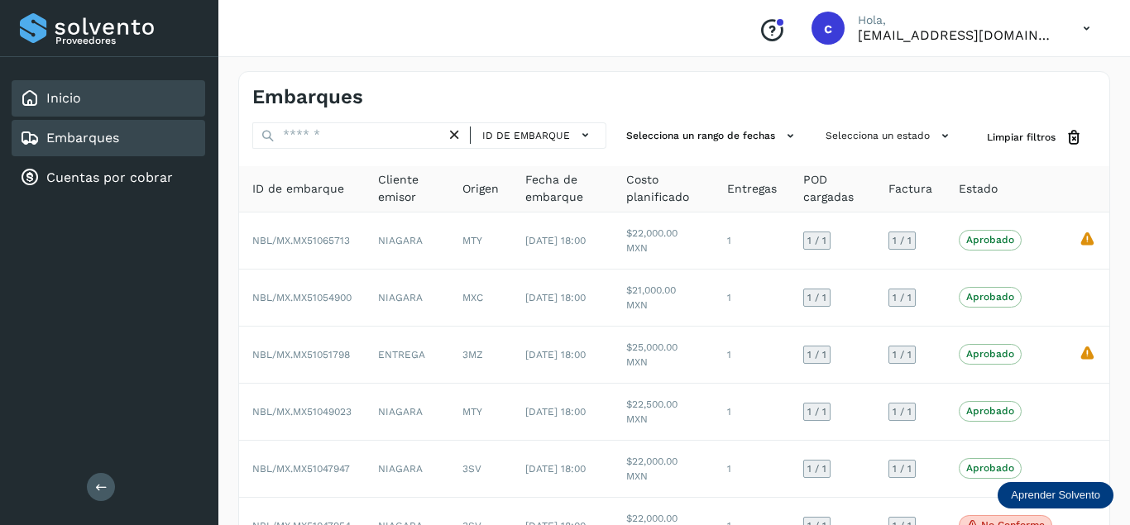
click at [106, 98] on div "Inicio" at bounding box center [109, 98] width 194 height 36
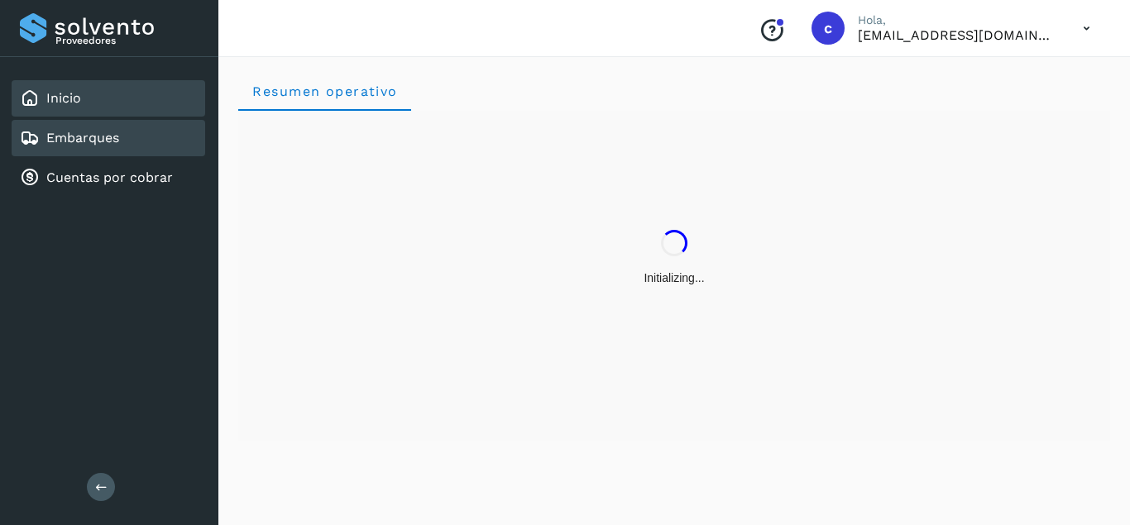
click at [122, 146] on div "Embarques" at bounding box center [109, 138] width 194 height 36
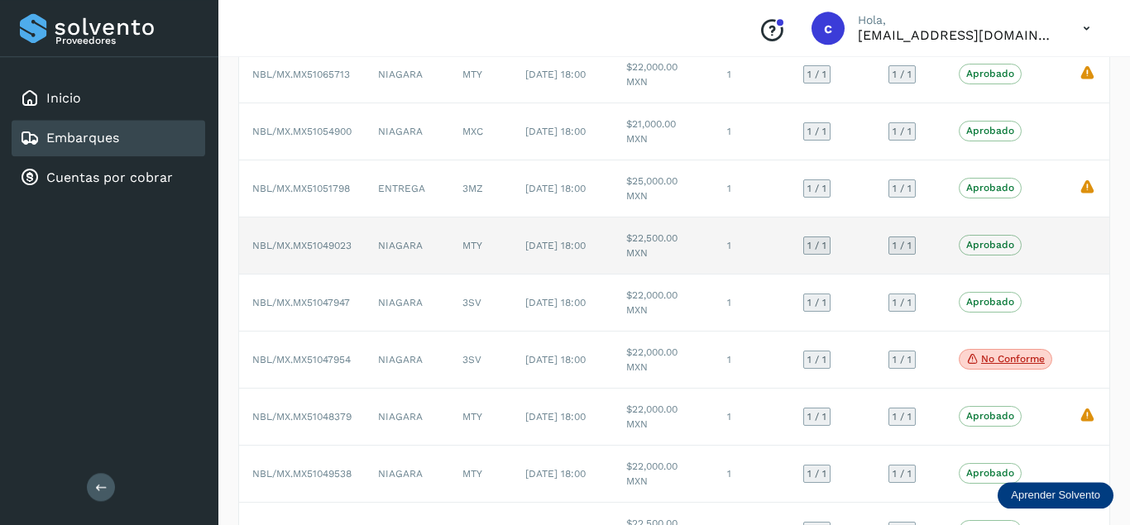
scroll to position [169, 0]
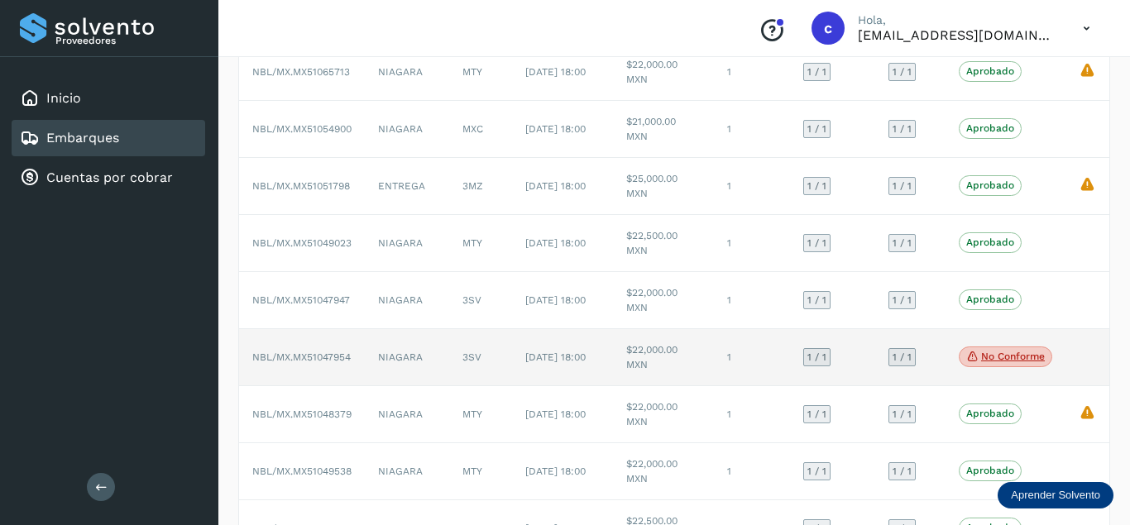
click at [291, 363] on span "NBL/MX.MX51047954" at bounding box center [301, 358] width 98 height 12
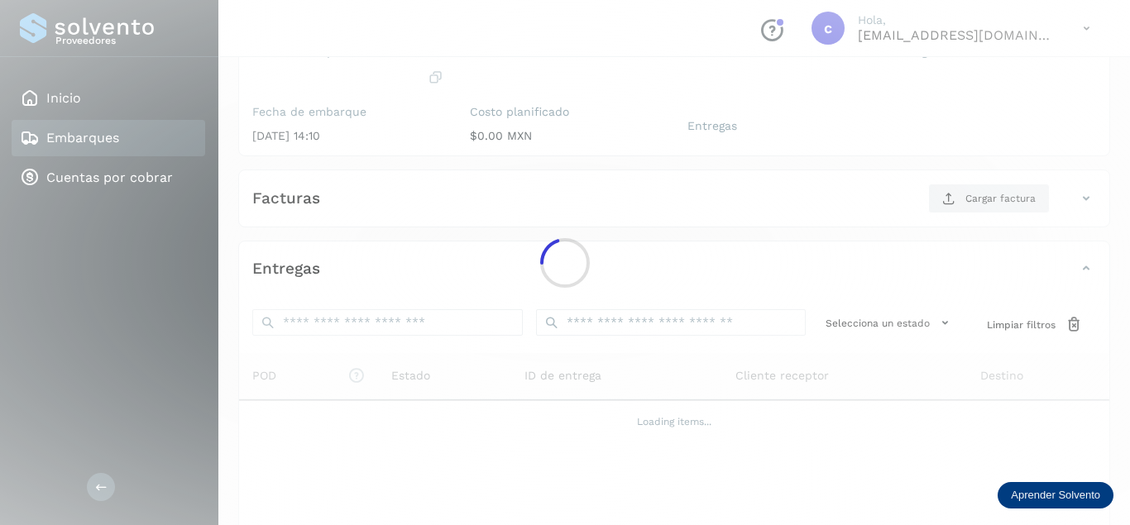
scroll to position [167, 0]
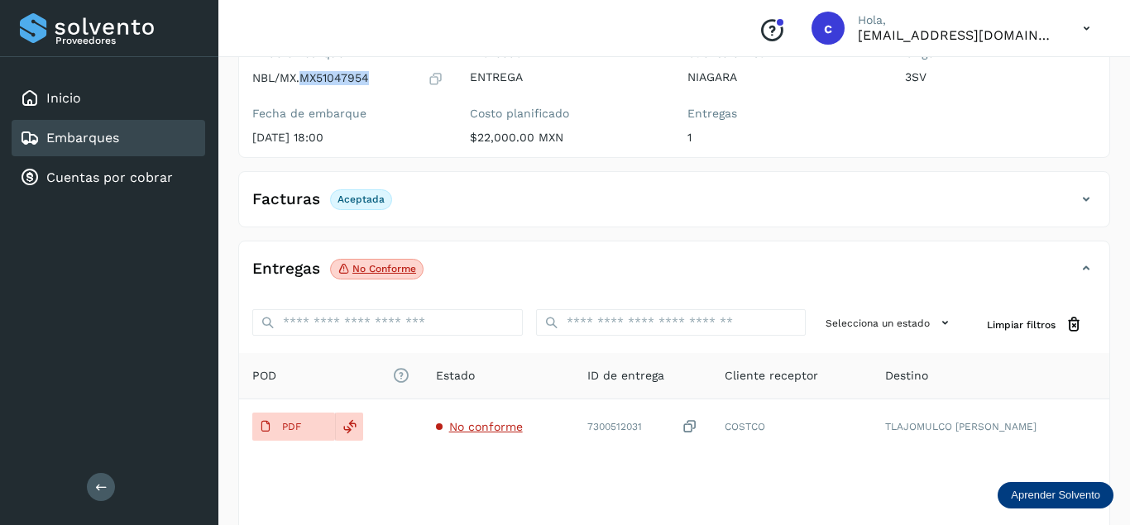
drag, startPoint x: 301, startPoint y: 79, endPoint x: 370, endPoint y: 83, distance: 68.8
click at [370, 83] on div "NBL/MX.MX51047954" at bounding box center [347, 78] width 191 height 17
copy p "MX51047954"
